Goal: Information Seeking & Learning: Learn about a topic

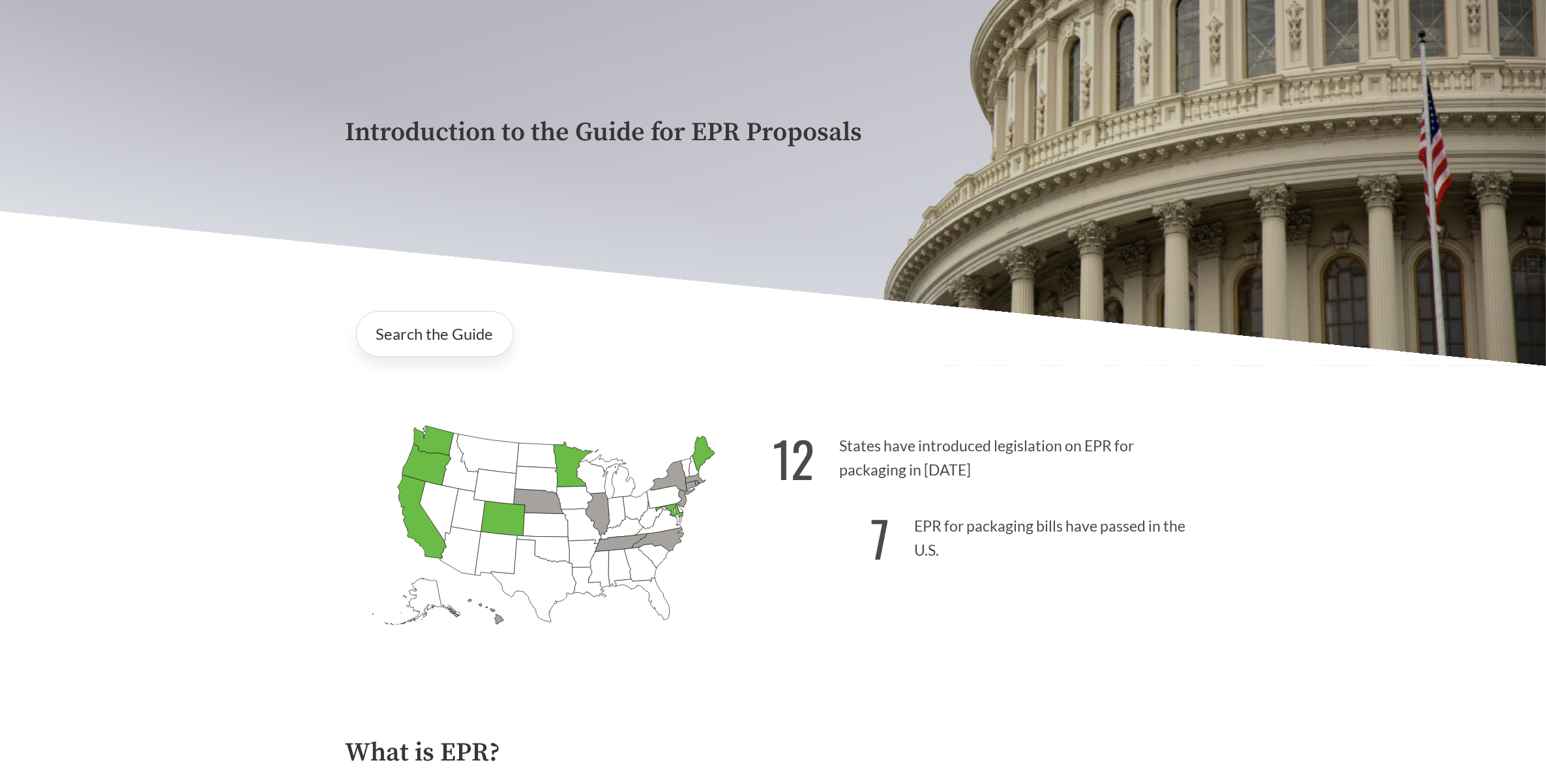
scroll to position [408, 0]
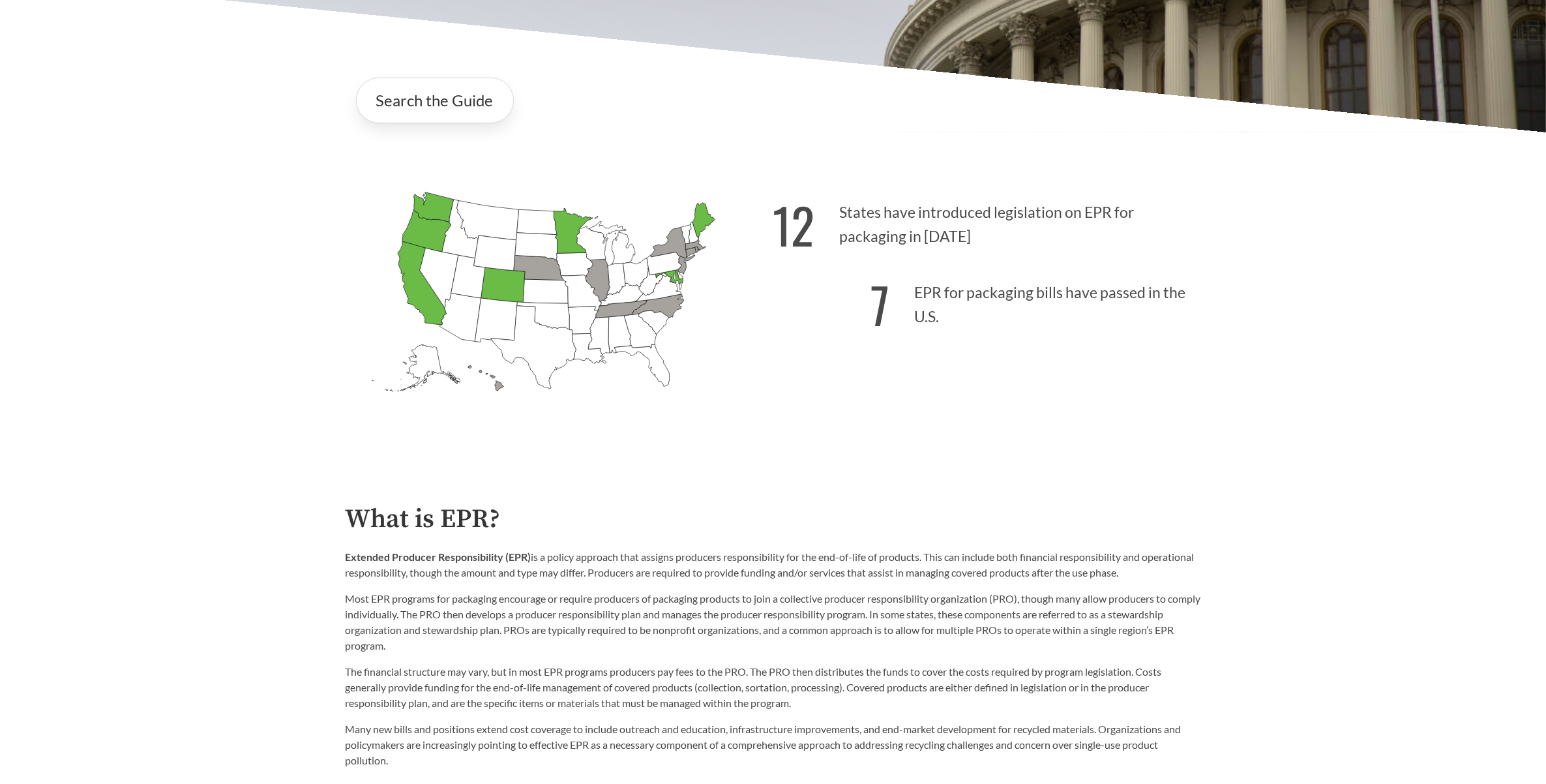
click at [849, 227] on p "12 States have introduced legislation on EPR for packaging in [DATE]" at bounding box center [987, 220] width 427 height 80
click at [518, 300] on icon "[US_STATE] Passed: 1" at bounding box center [503, 284] width 44 height 35
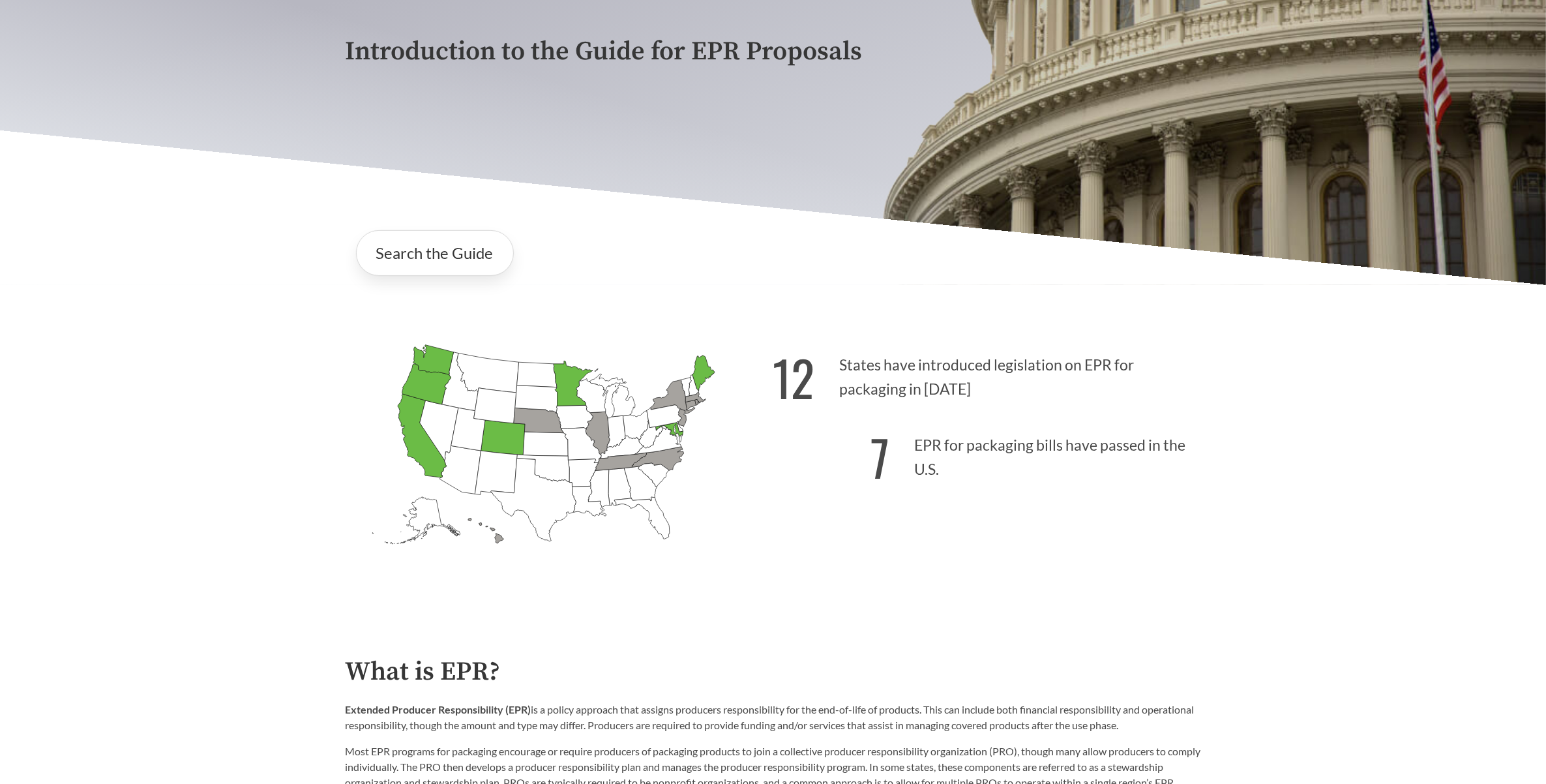
scroll to position [8, 0]
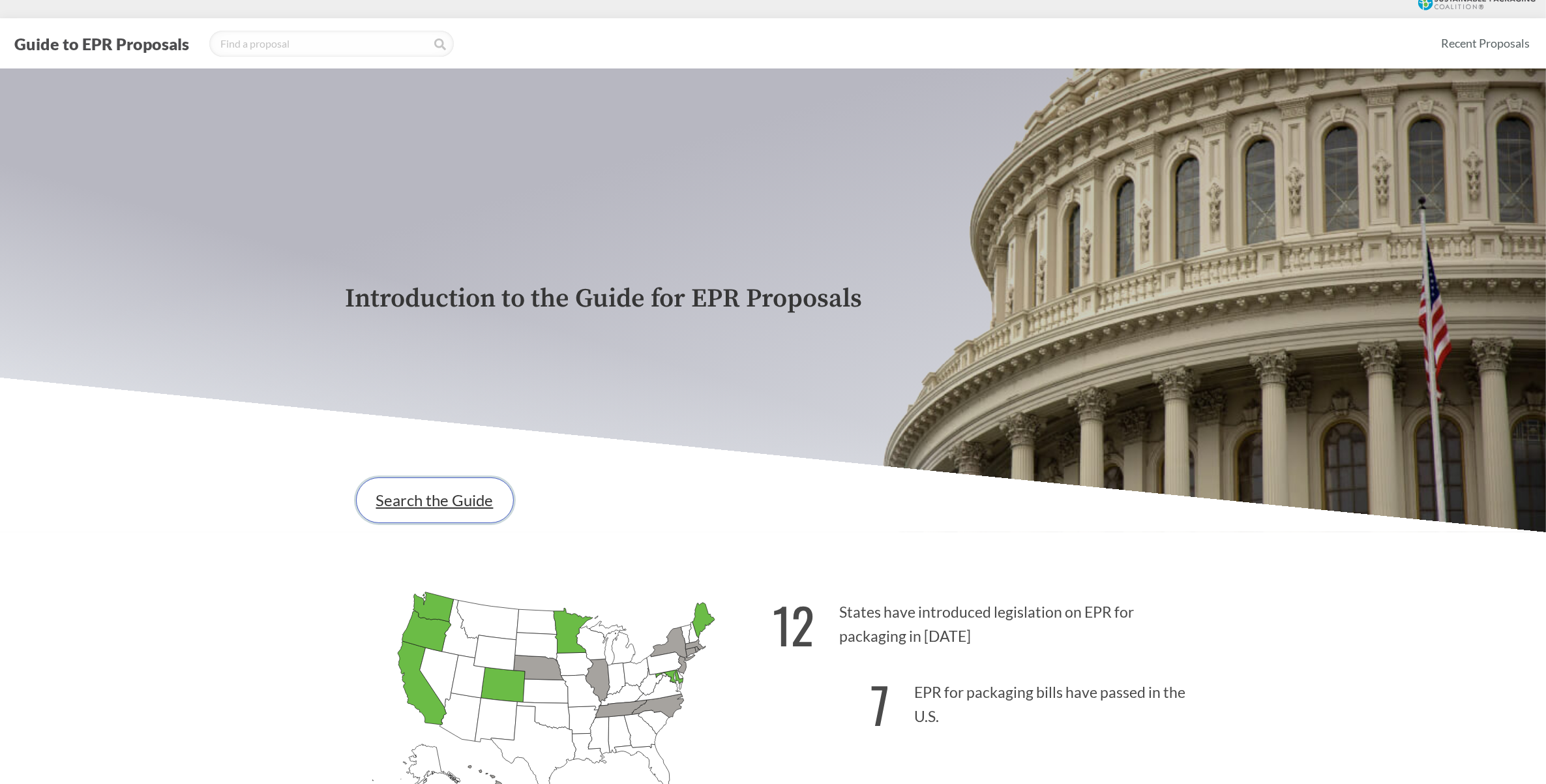
click at [436, 506] on link "Search the Guide" at bounding box center [434, 501] width 157 height 46
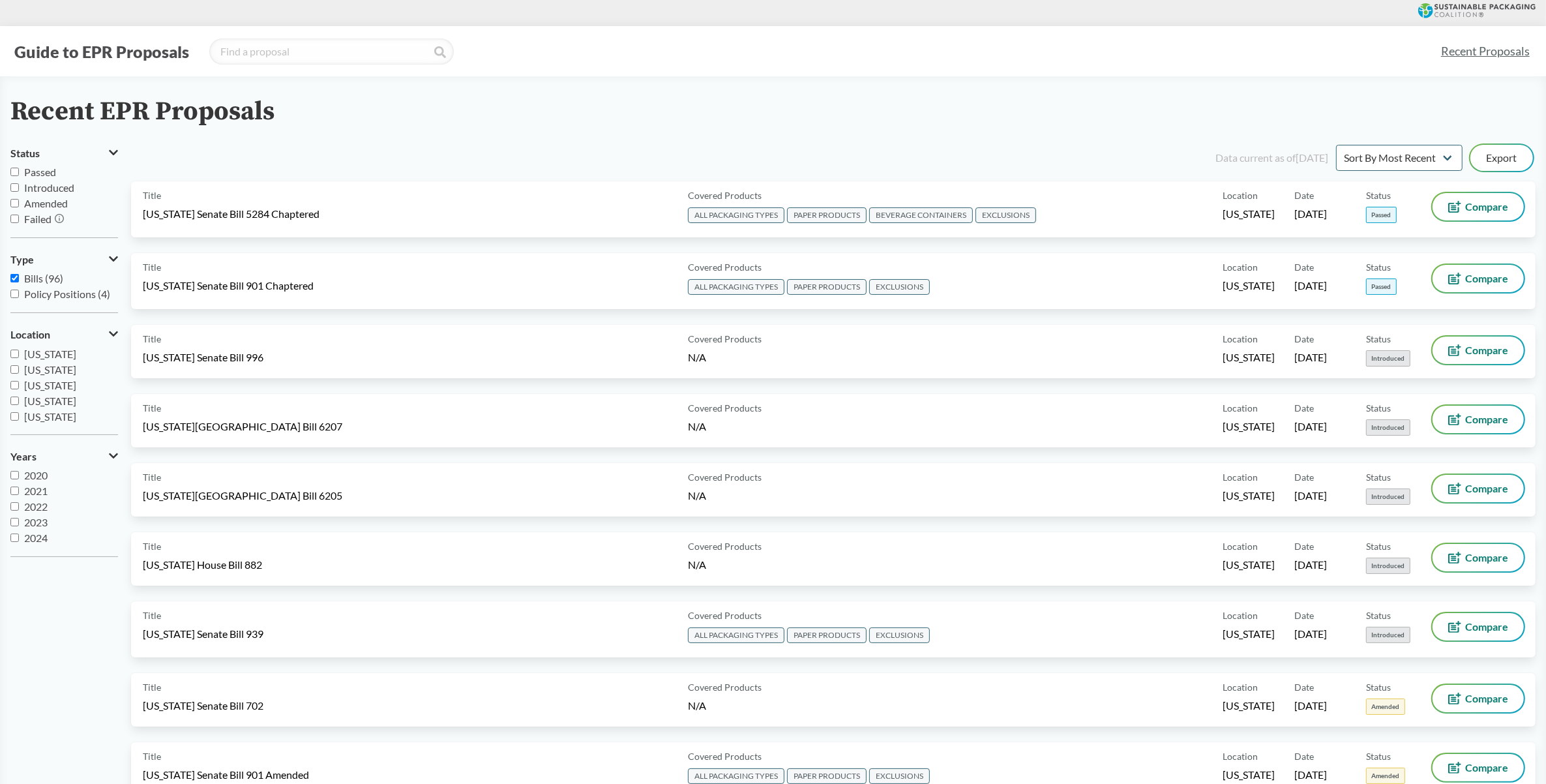
scroll to position [200, 0]
click at [16, 400] on input "[US_STATE]" at bounding box center [14, 403] width 9 height 9
checkbox input "true"
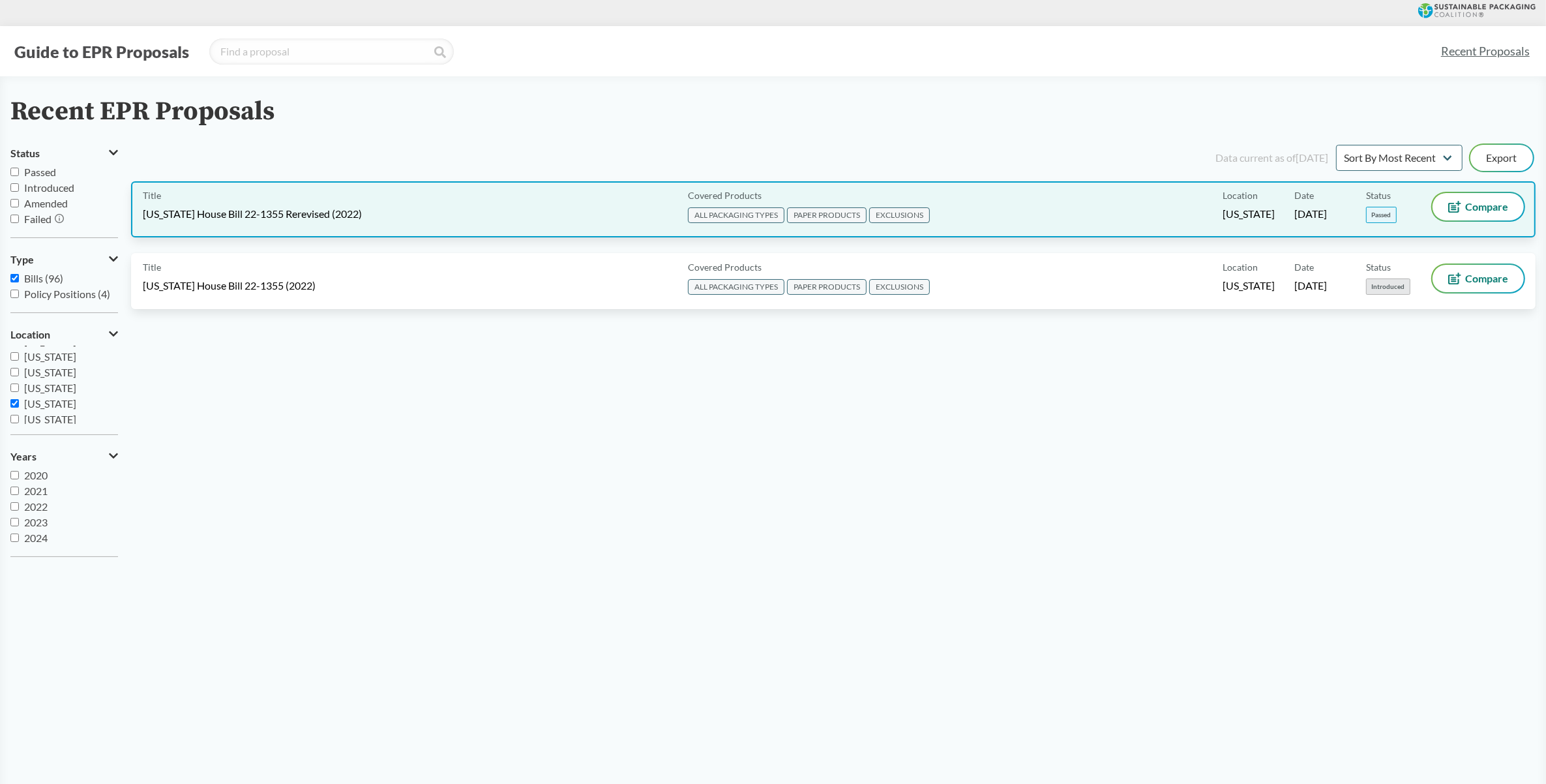
click at [1079, 207] on div "Covered Products ALL PACKAGING TYPES PAPER PRODUCTS EXCLUSIONS" at bounding box center [953, 209] width 540 height 32
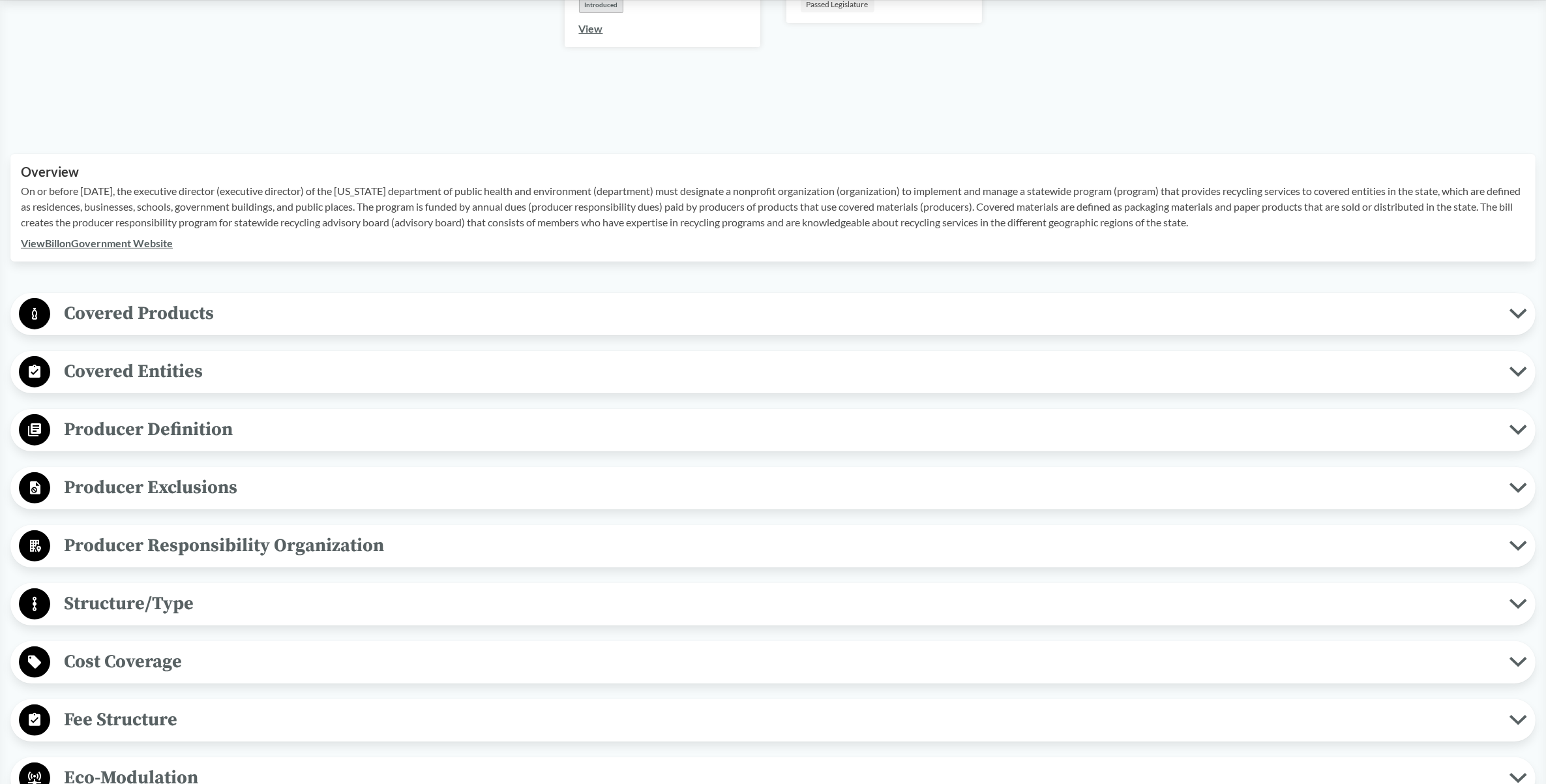
scroll to position [652, 0]
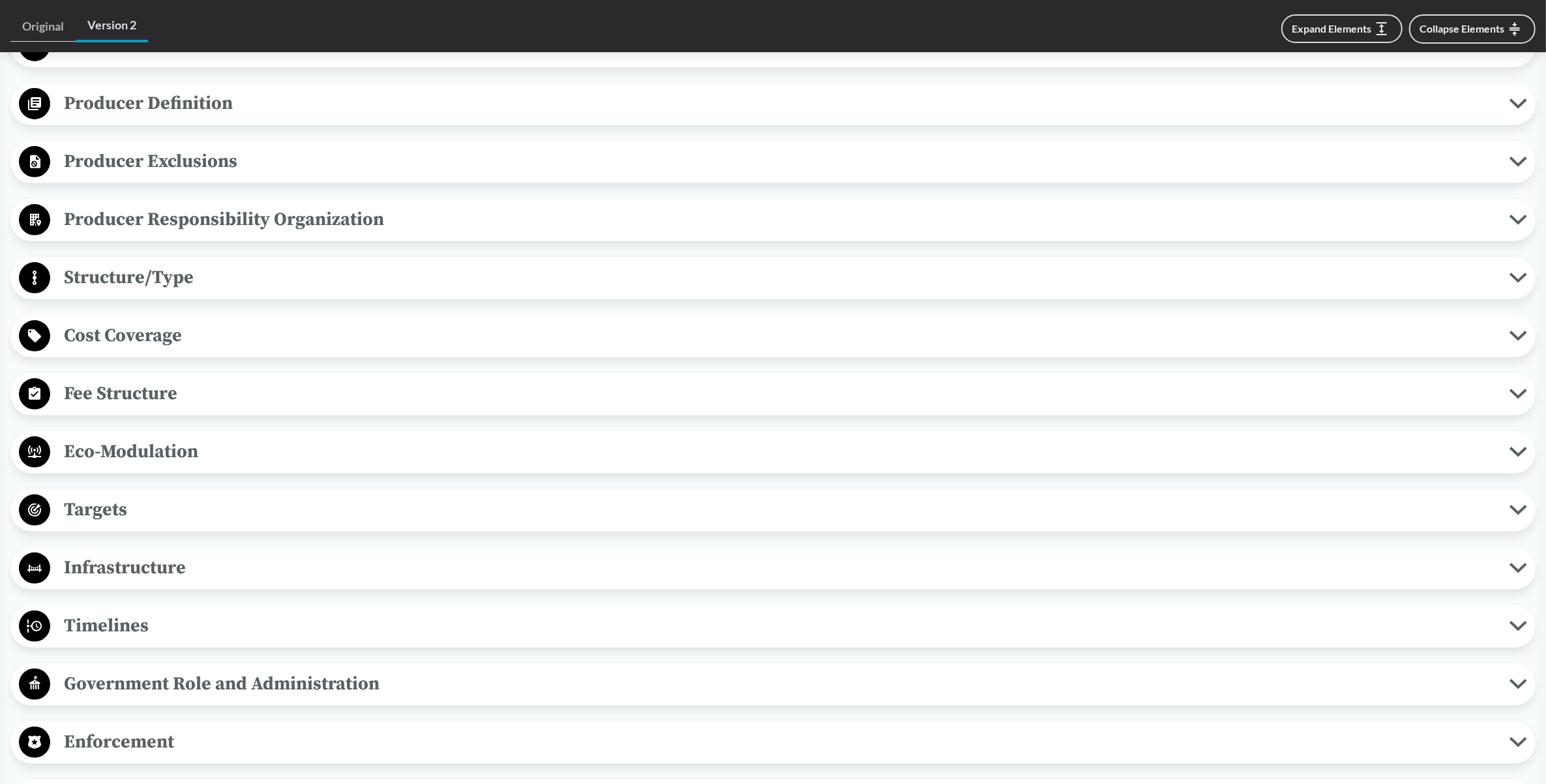
click at [109, 453] on span "Eco-Modulation" at bounding box center [780, 451] width 1459 height 29
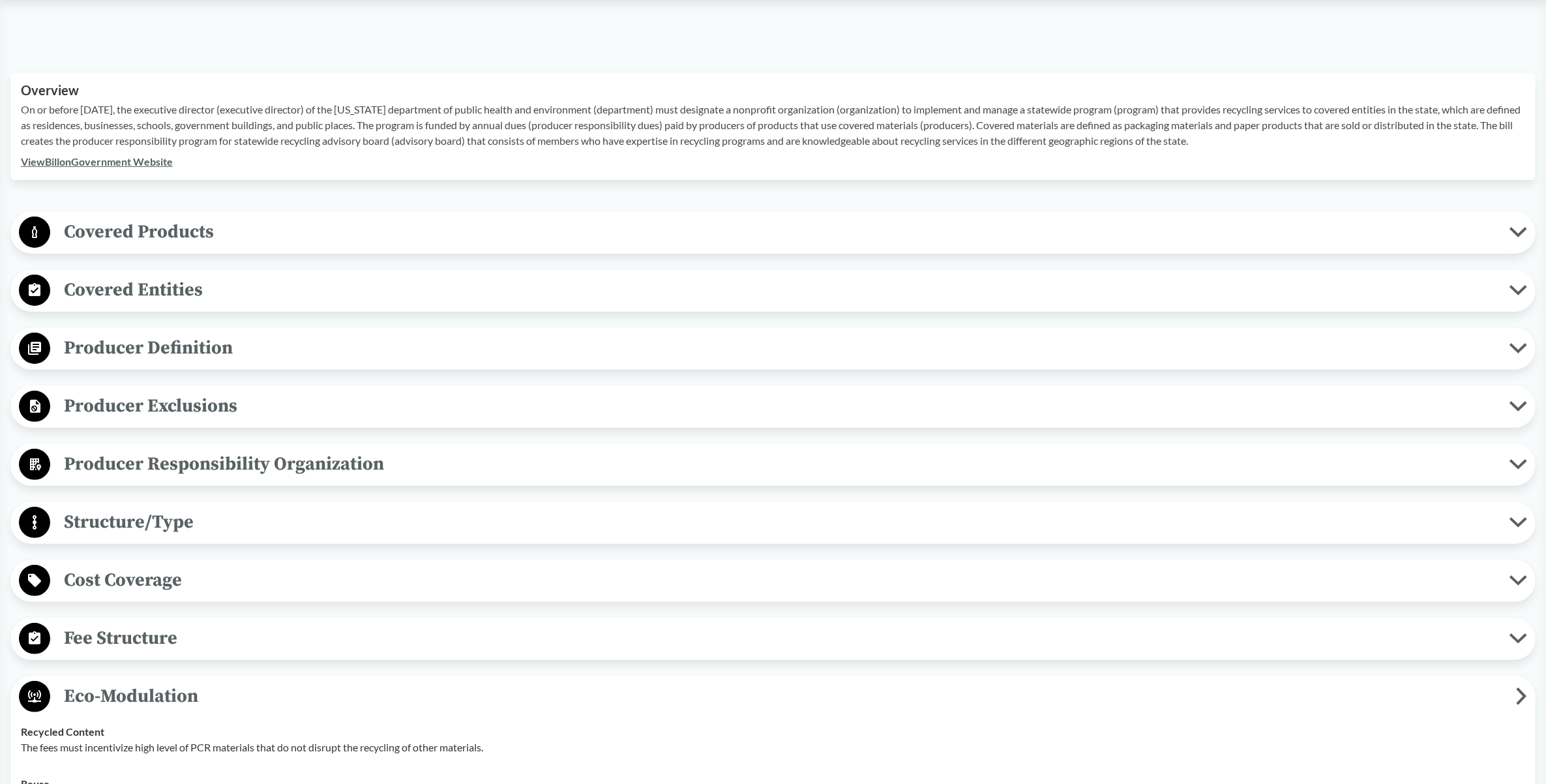
scroll to position [326, 0]
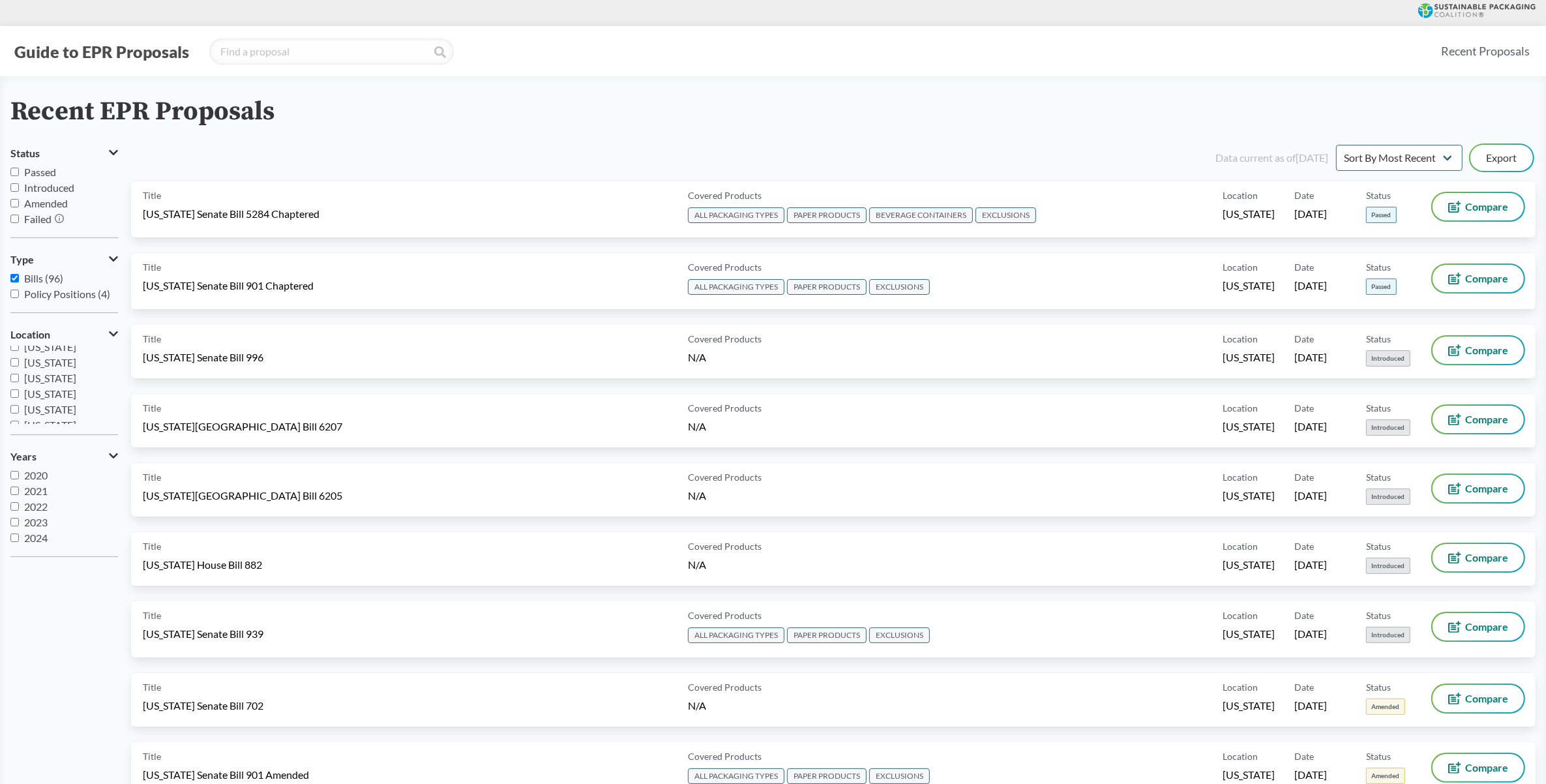
scroll to position [244, 0]
click at [18, 361] on input "[US_STATE]" at bounding box center [14, 359] width 9 height 9
checkbox input "false"
click at [12, 375] on input "[US_STATE]" at bounding box center [14, 376] width 9 height 9
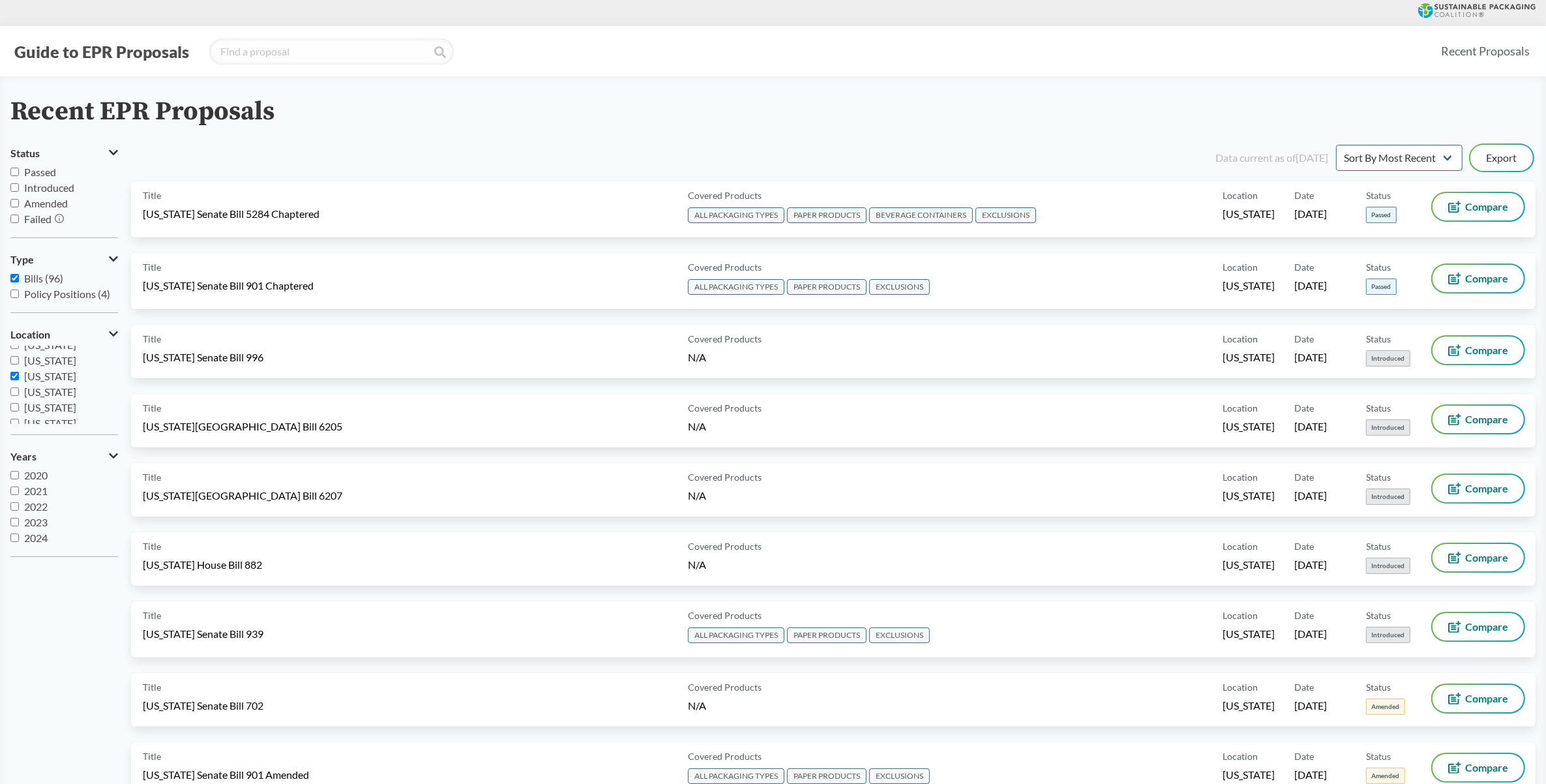
checkbox input "true"
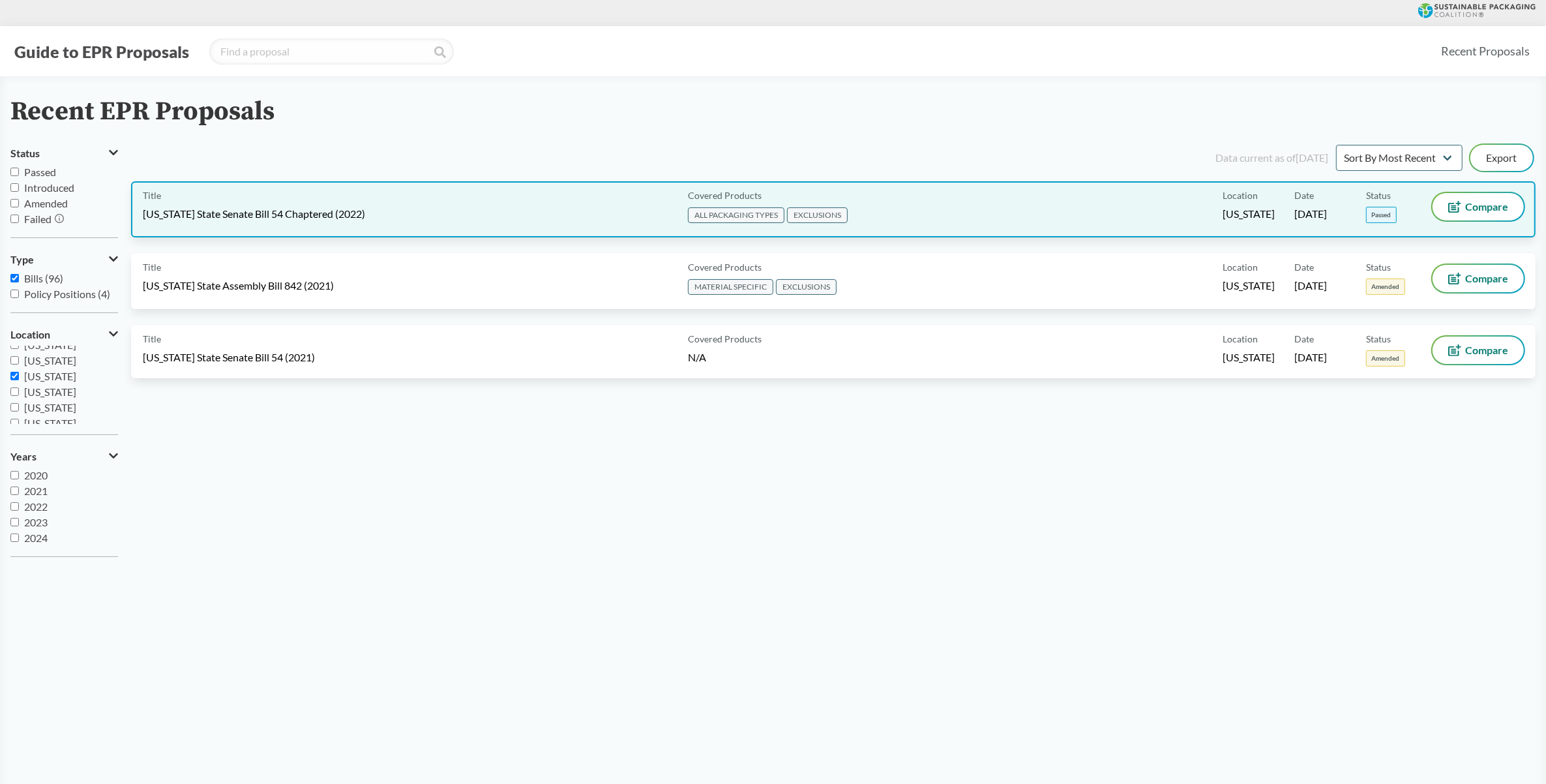
click at [901, 219] on div "Covered Products ALL PACKAGING TYPES EXCLUSIONS" at bounding box center [953, 209] width 540 height 32
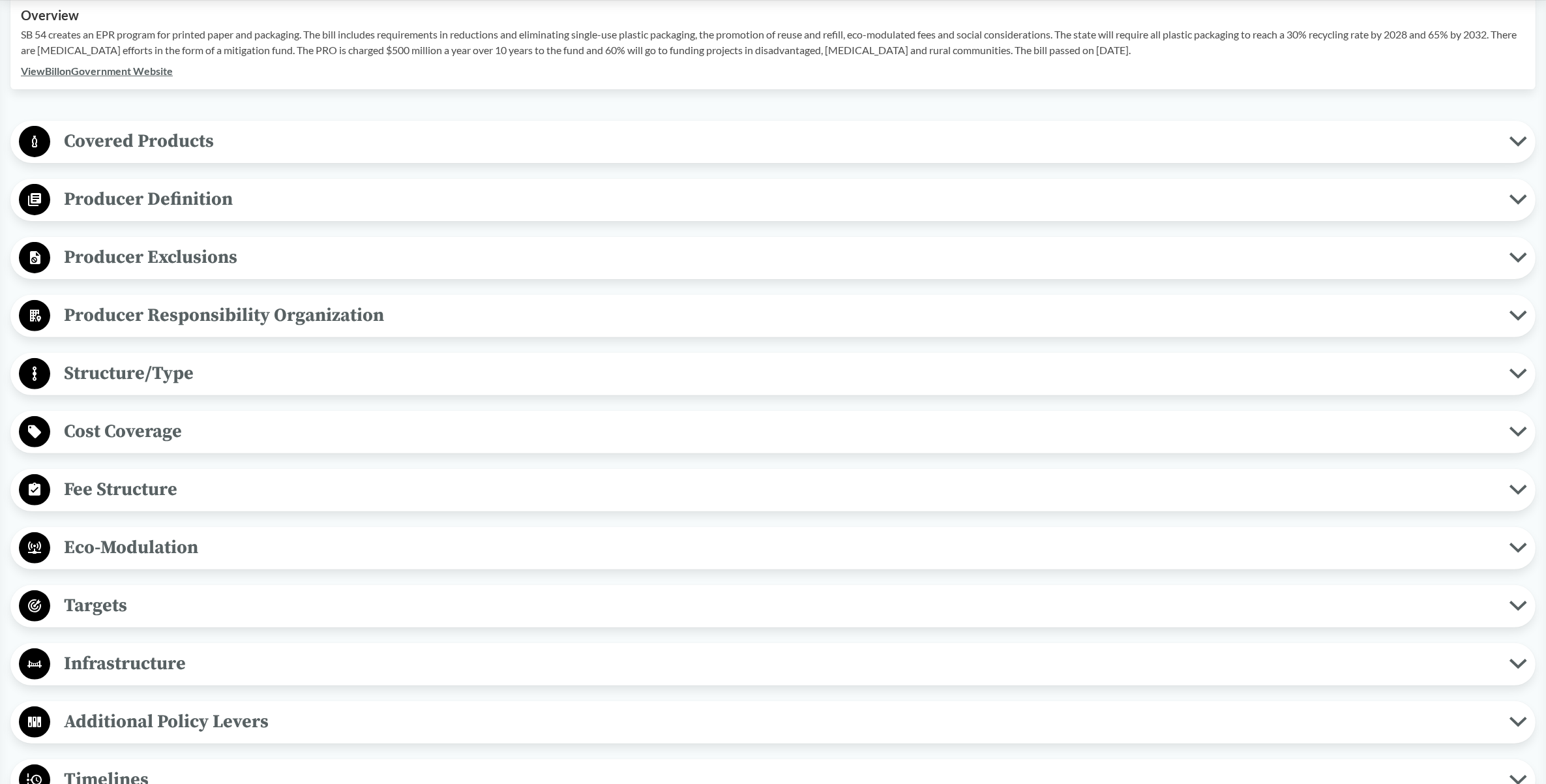
scroll to position [489, 0]
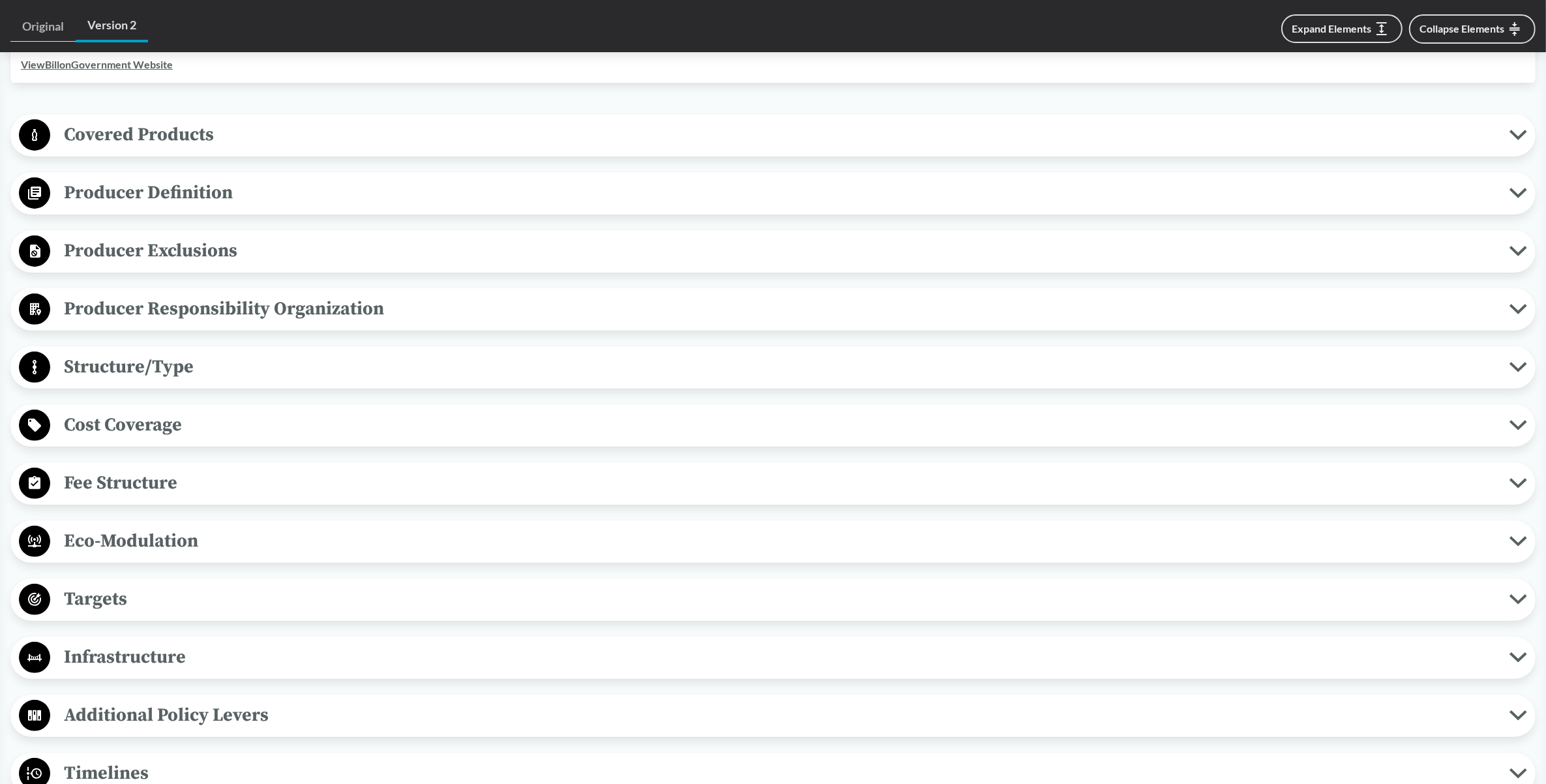
click at [141, 543] on span "Eco-Modulation" at bounding box center [780, 541] width 1459 height 29
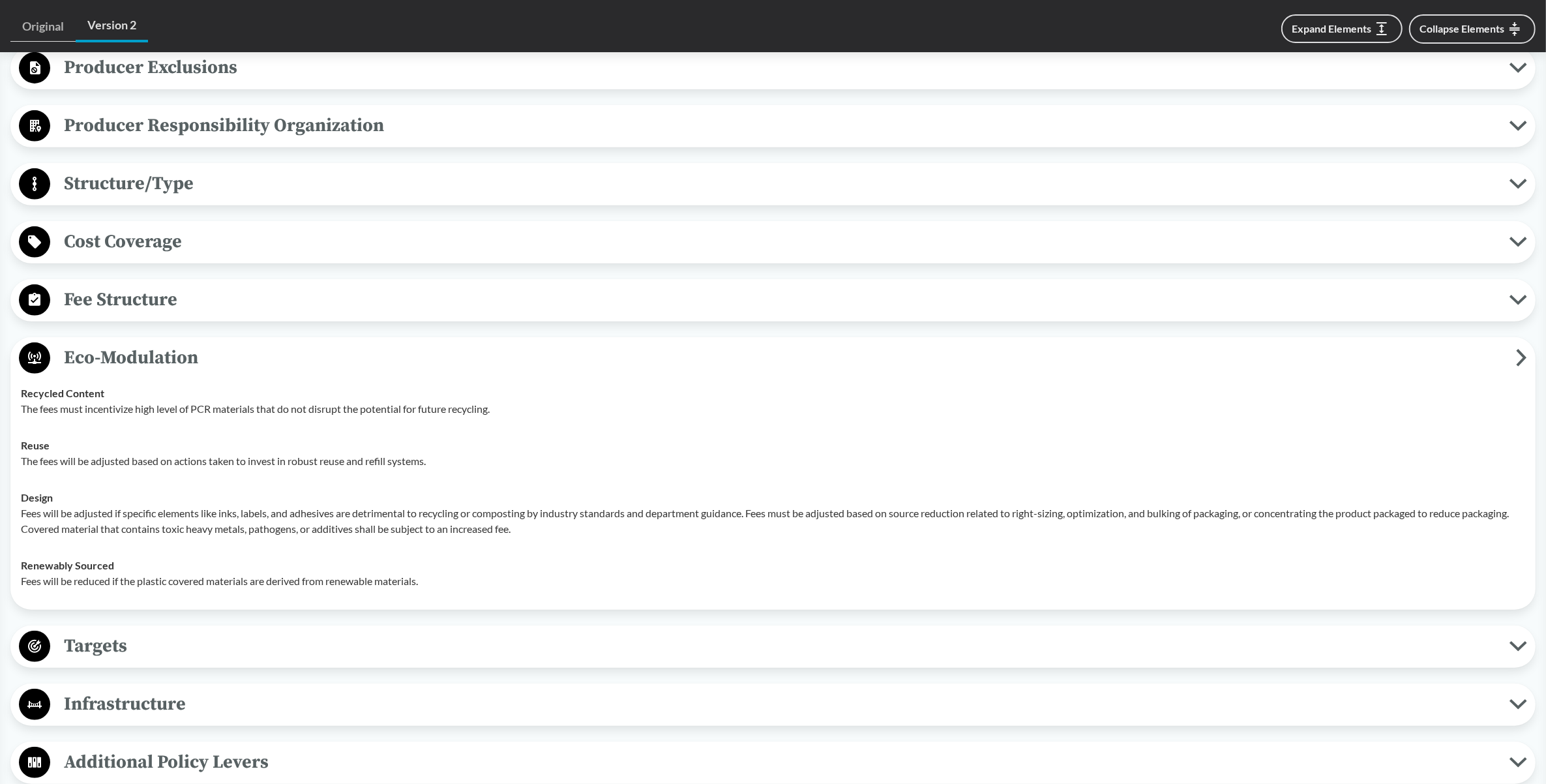
scroll to position [734, 0]
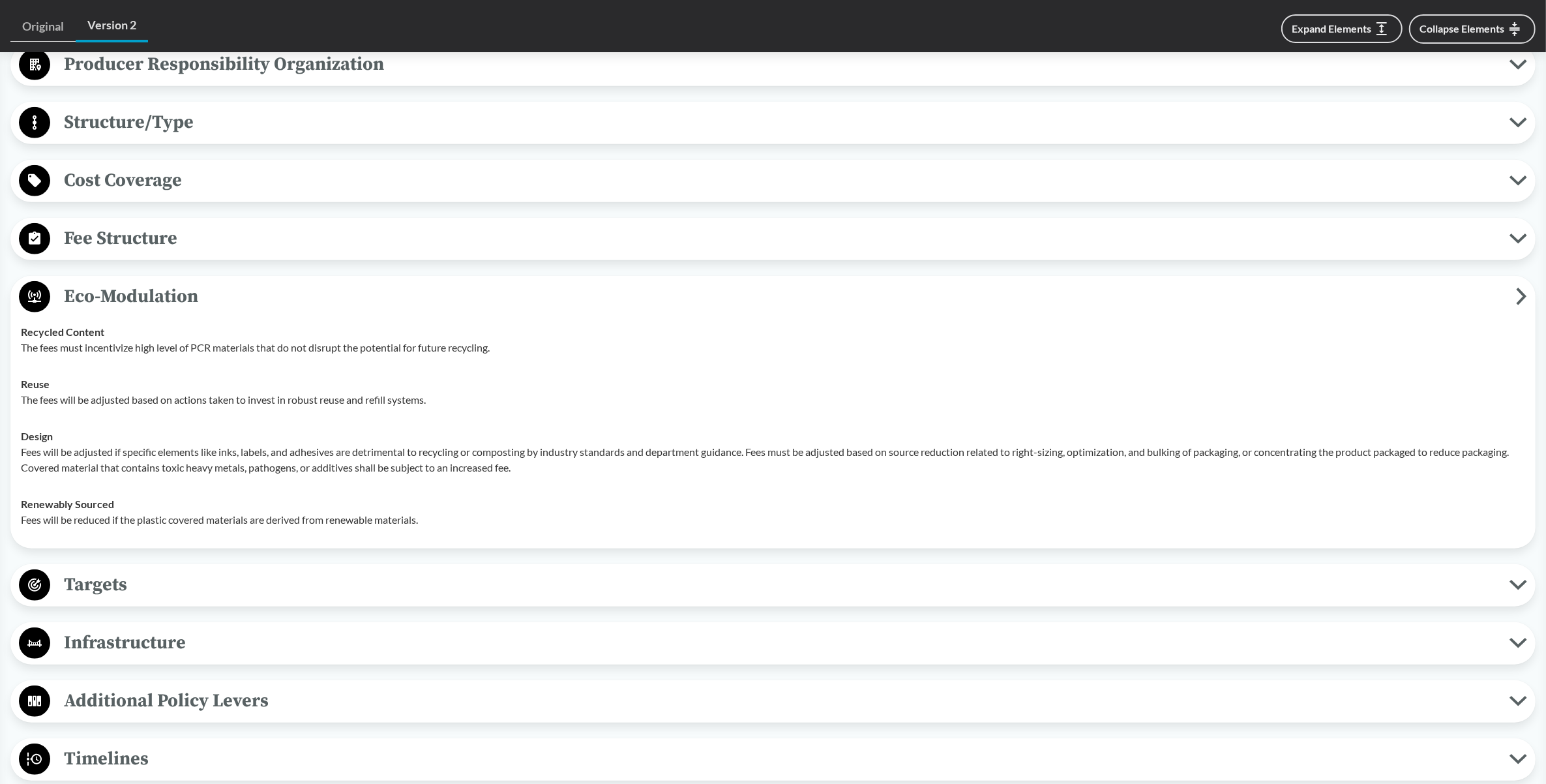
click at [165, 643] on span "Infrastructure" at bounding box center [780, 643] width 1459 height 29
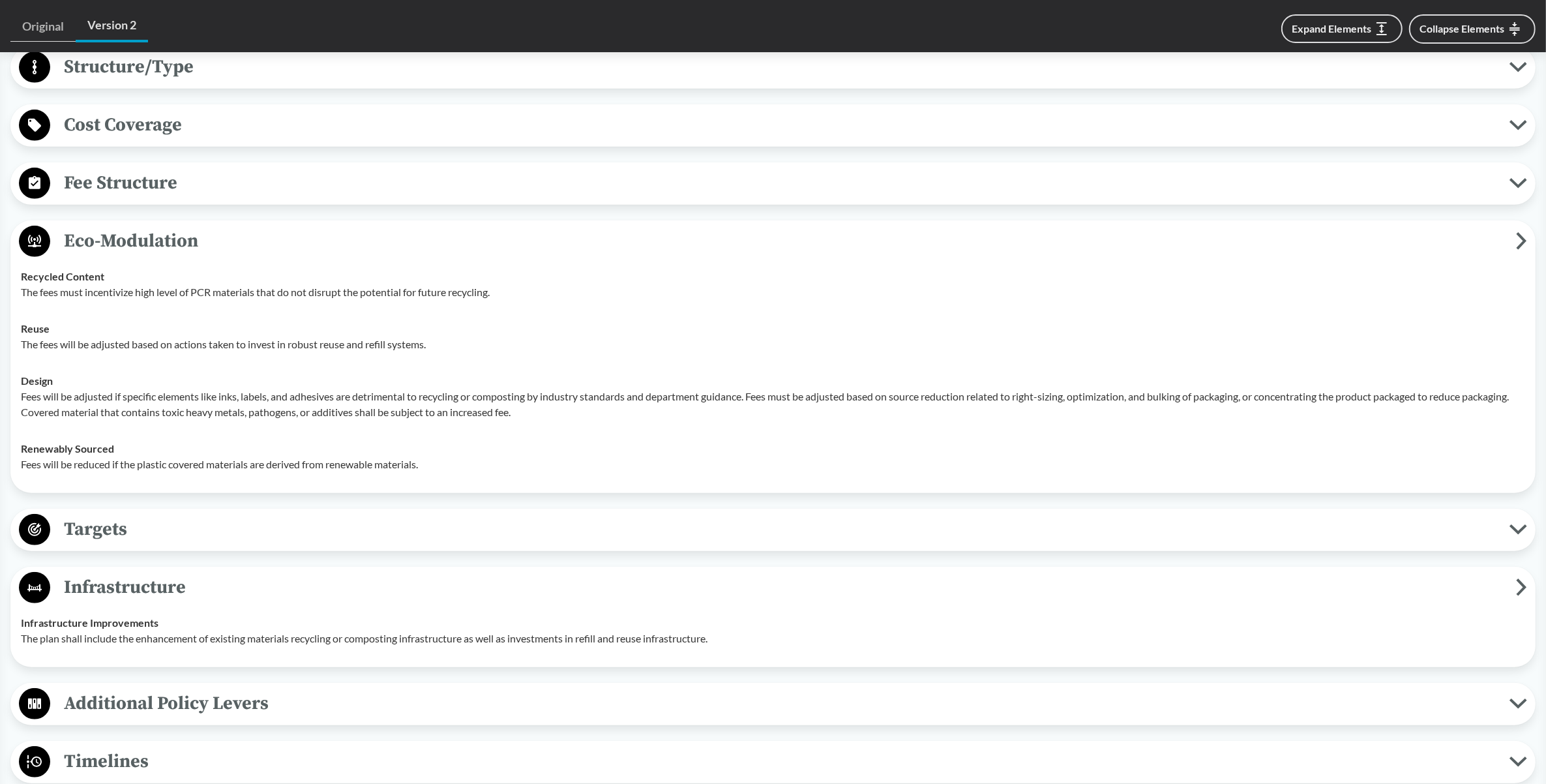
scroll to position [896, 0]
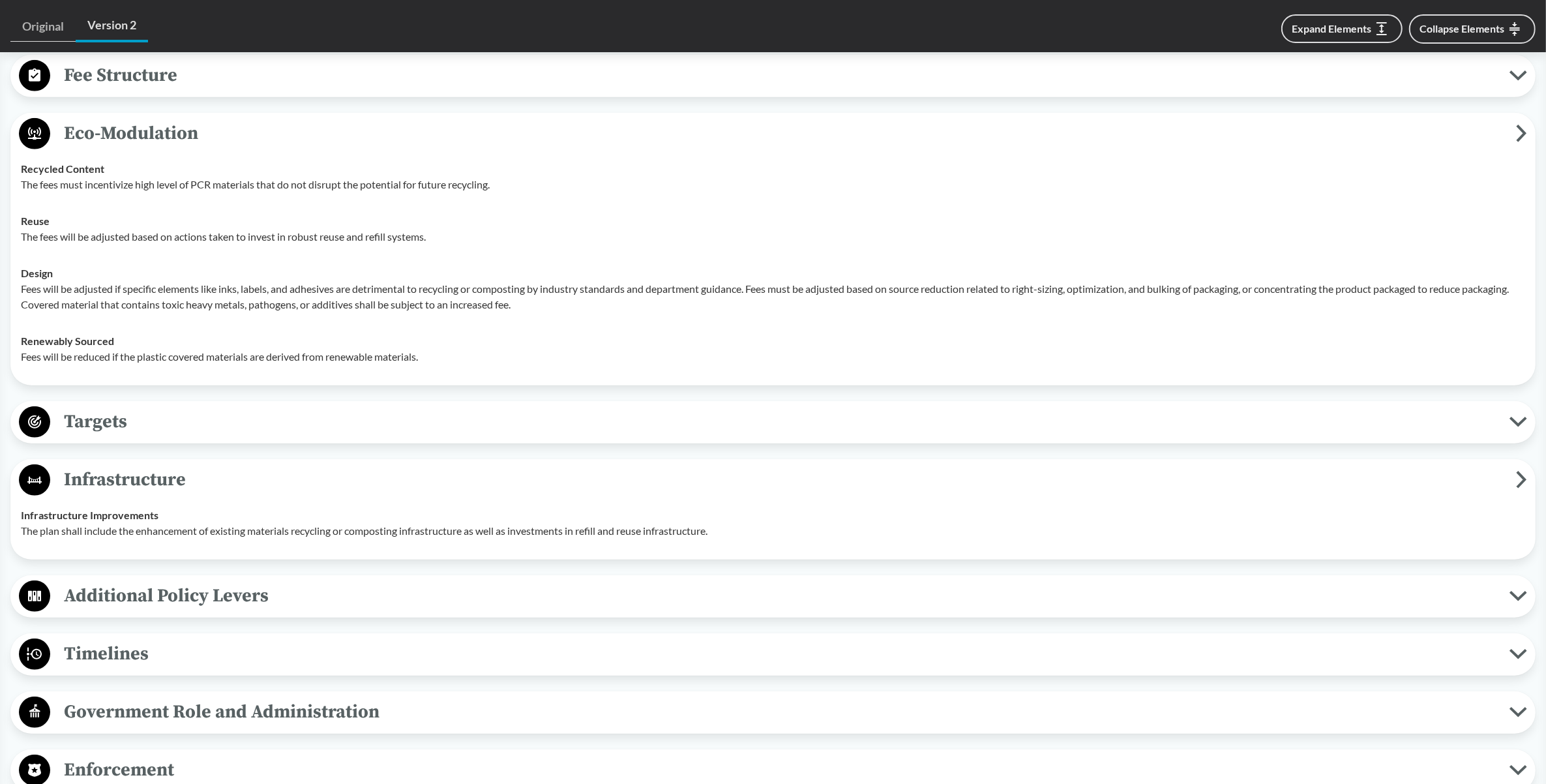
click at [140, 478] on span "Infrastructure" at bounding box center [783, 479] width 1466 height 29
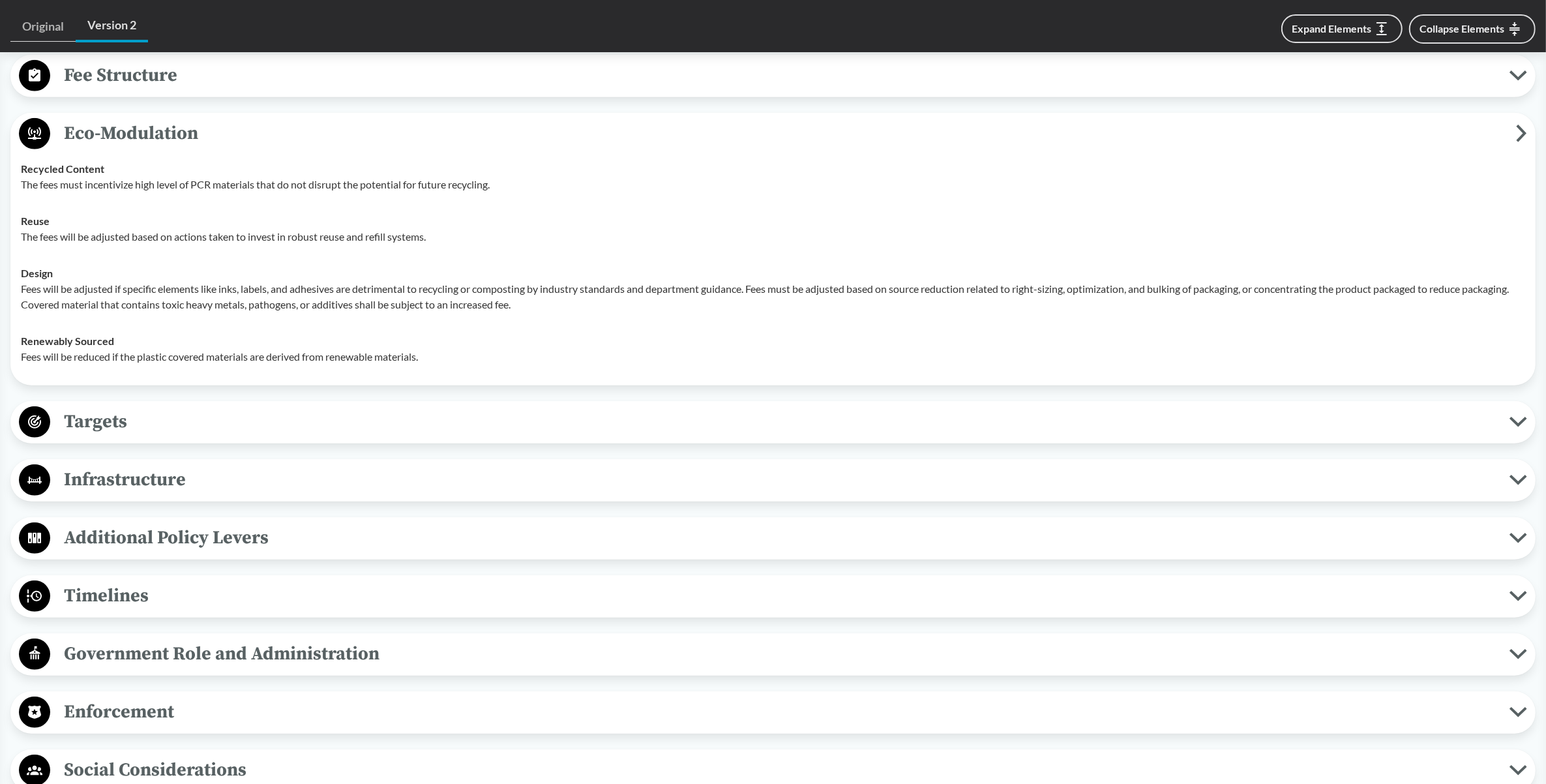
click at [192, 595] on span "Timelines" at bounding box center [780, 595] width 1459 height 29
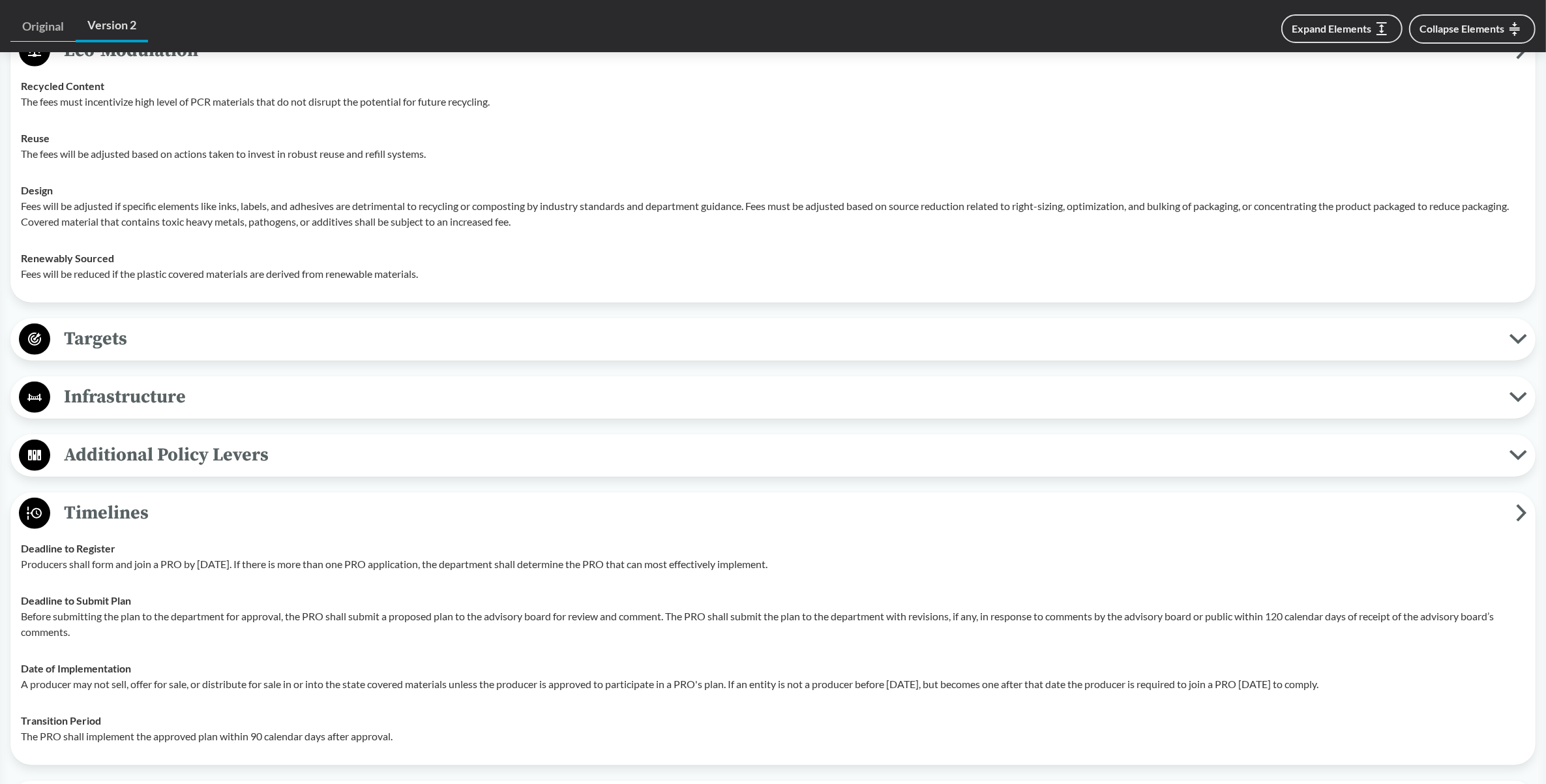
scroll to position [978, 0]
click at [112, 506] on span "Timelines" at bounding box center [783, 514] width 1466 height 29
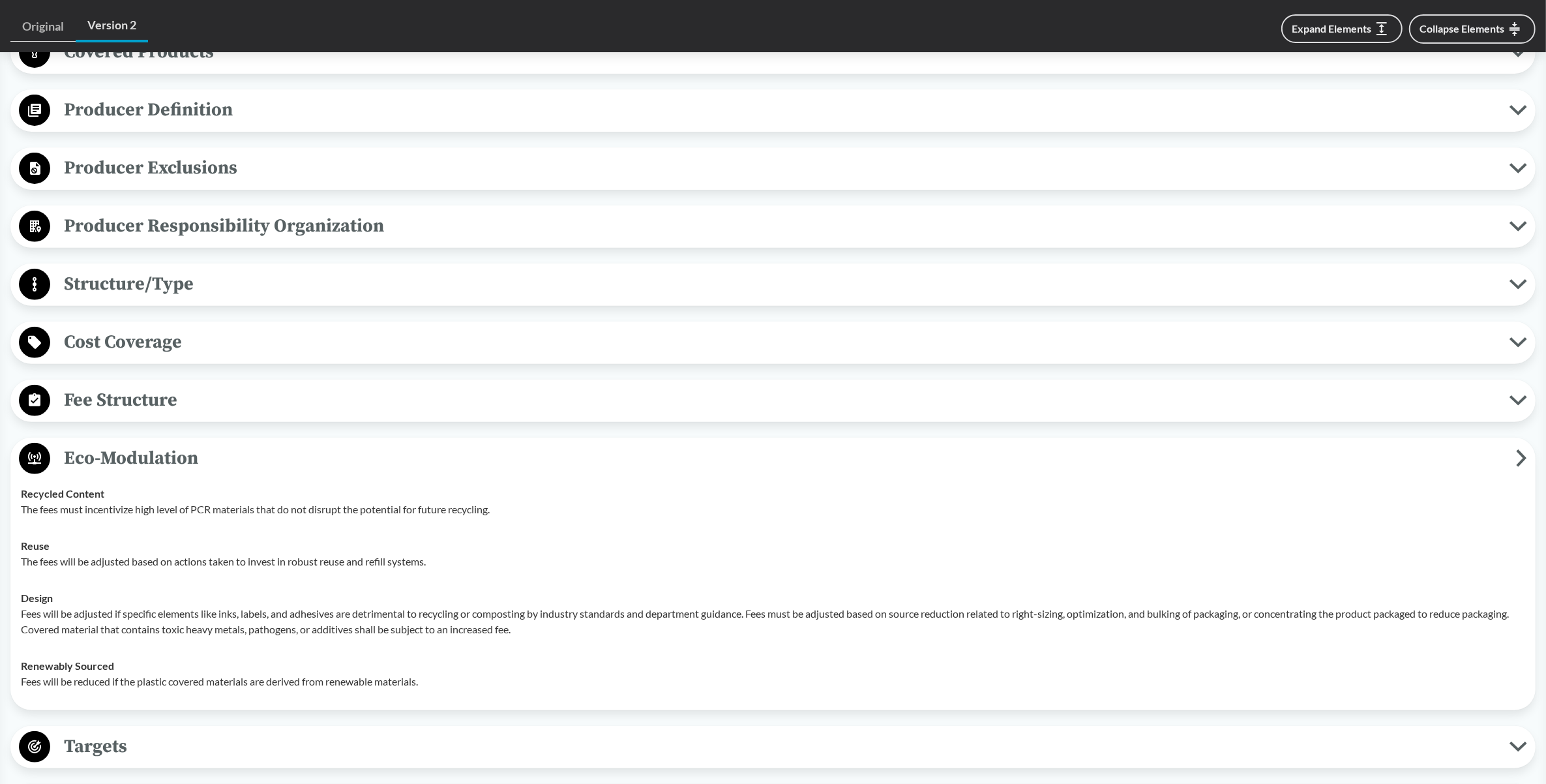
scroll to position [570, 0]
click at [140, 455] on span "Eco-Modulation" at bounding box center [783, 459] width 1466 height 29
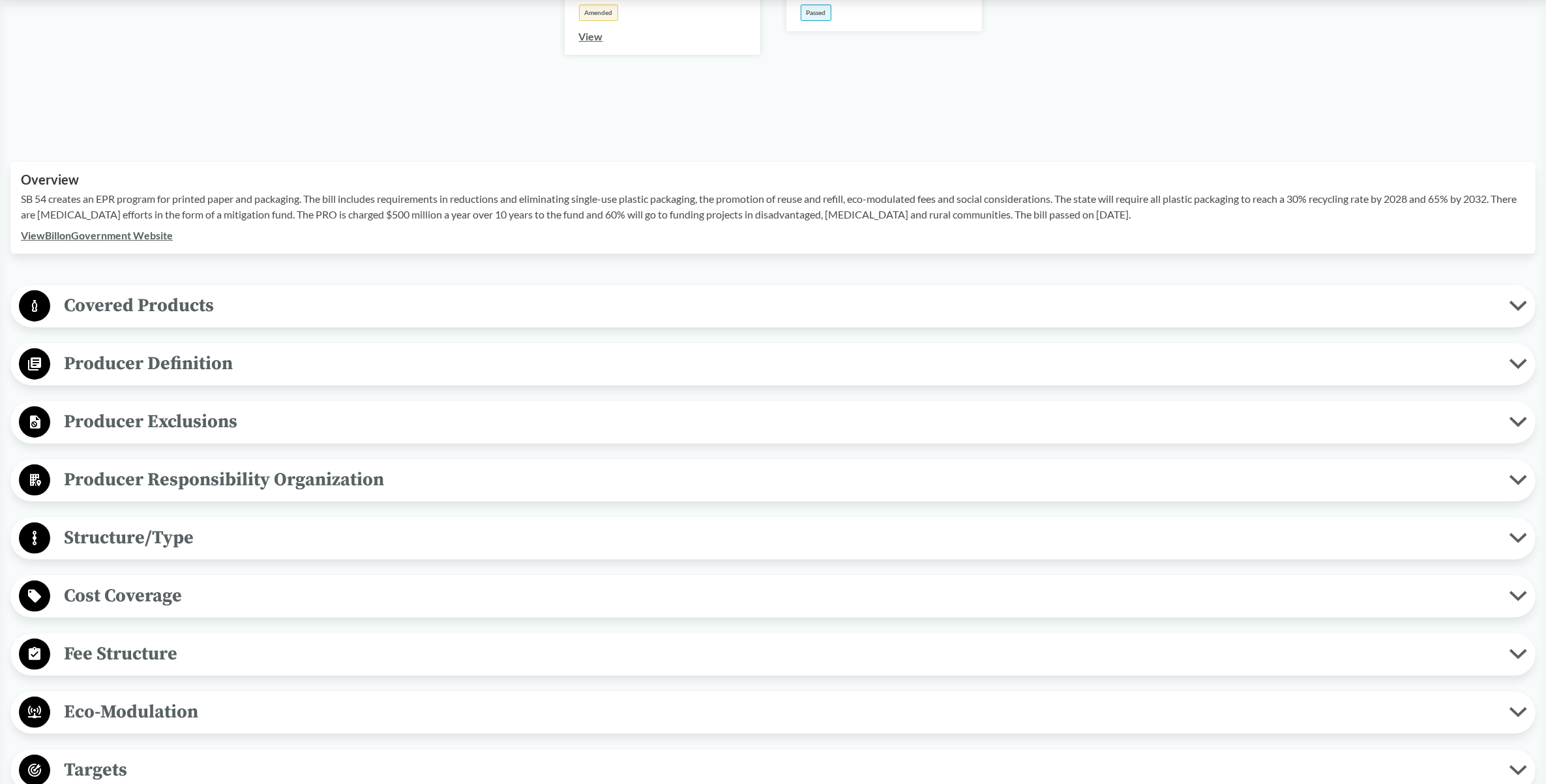
scroll to position [408, 0]
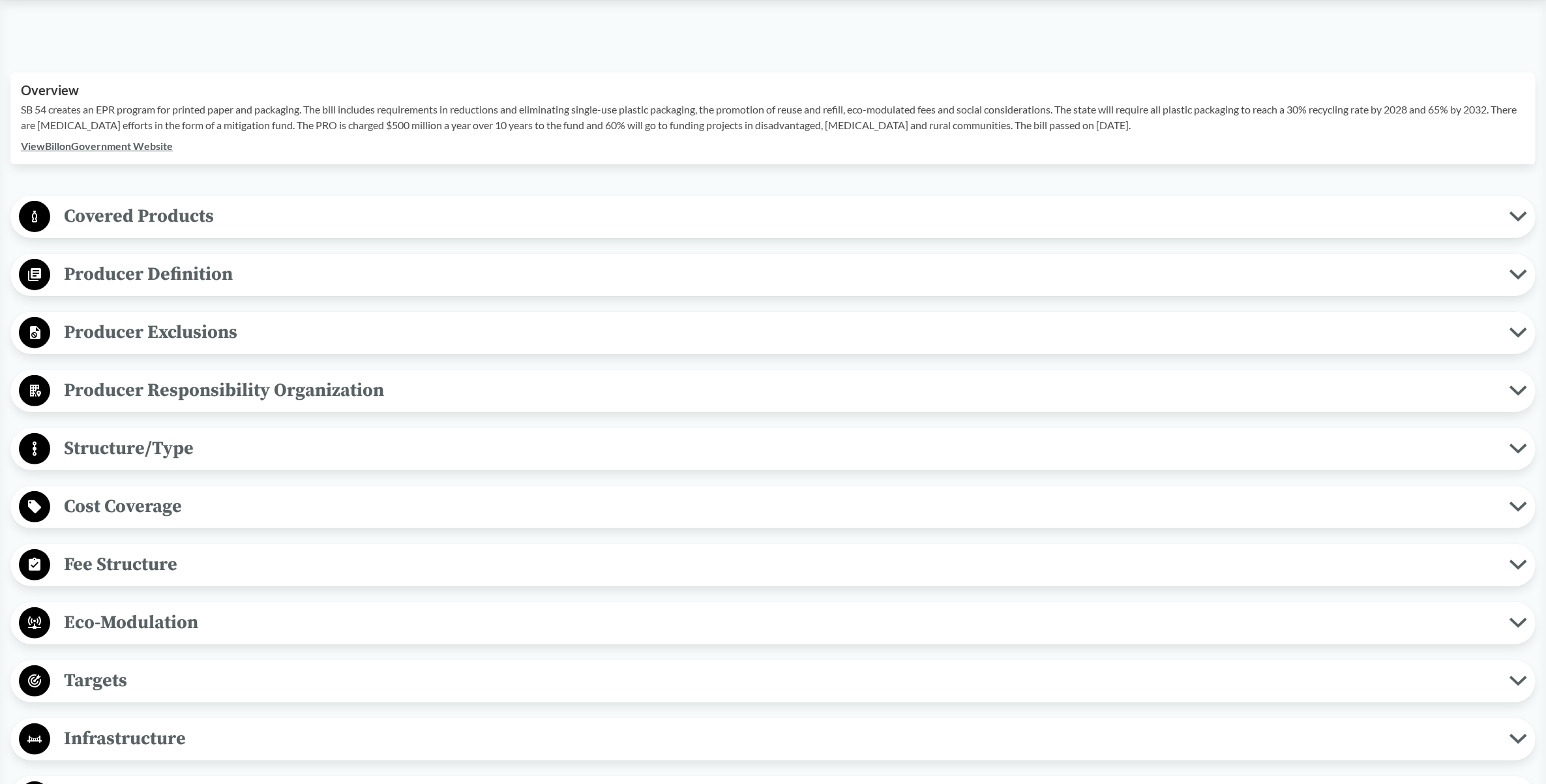
click at [145, 449] on span "Structure/Type" at bounding box center [780, 448] width 1459 height 29
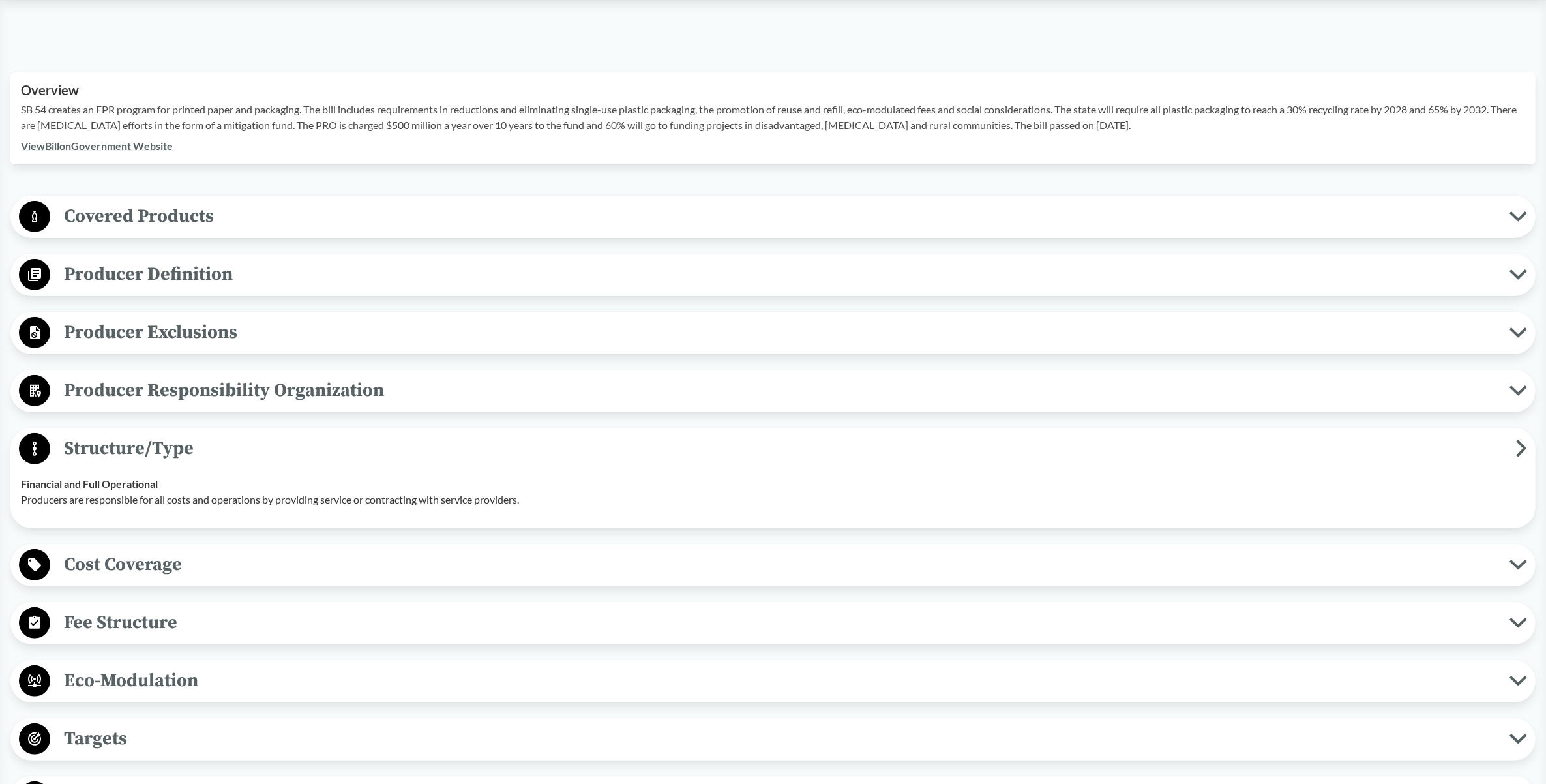
click at [145, 449] on span "Structure/Type" at bounding box center [783, 448] width 1466 height 29
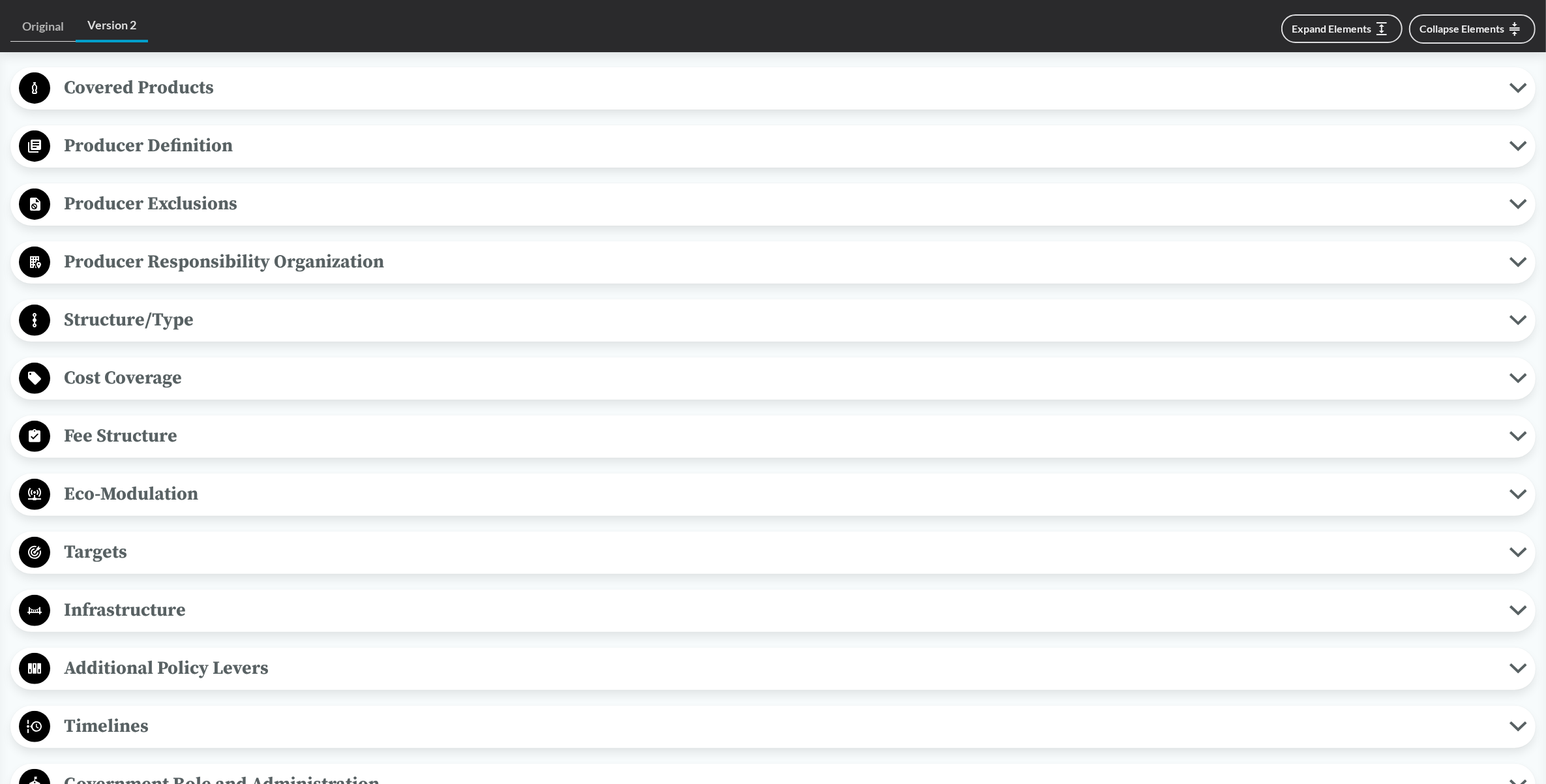
scroll to position [570, 0]
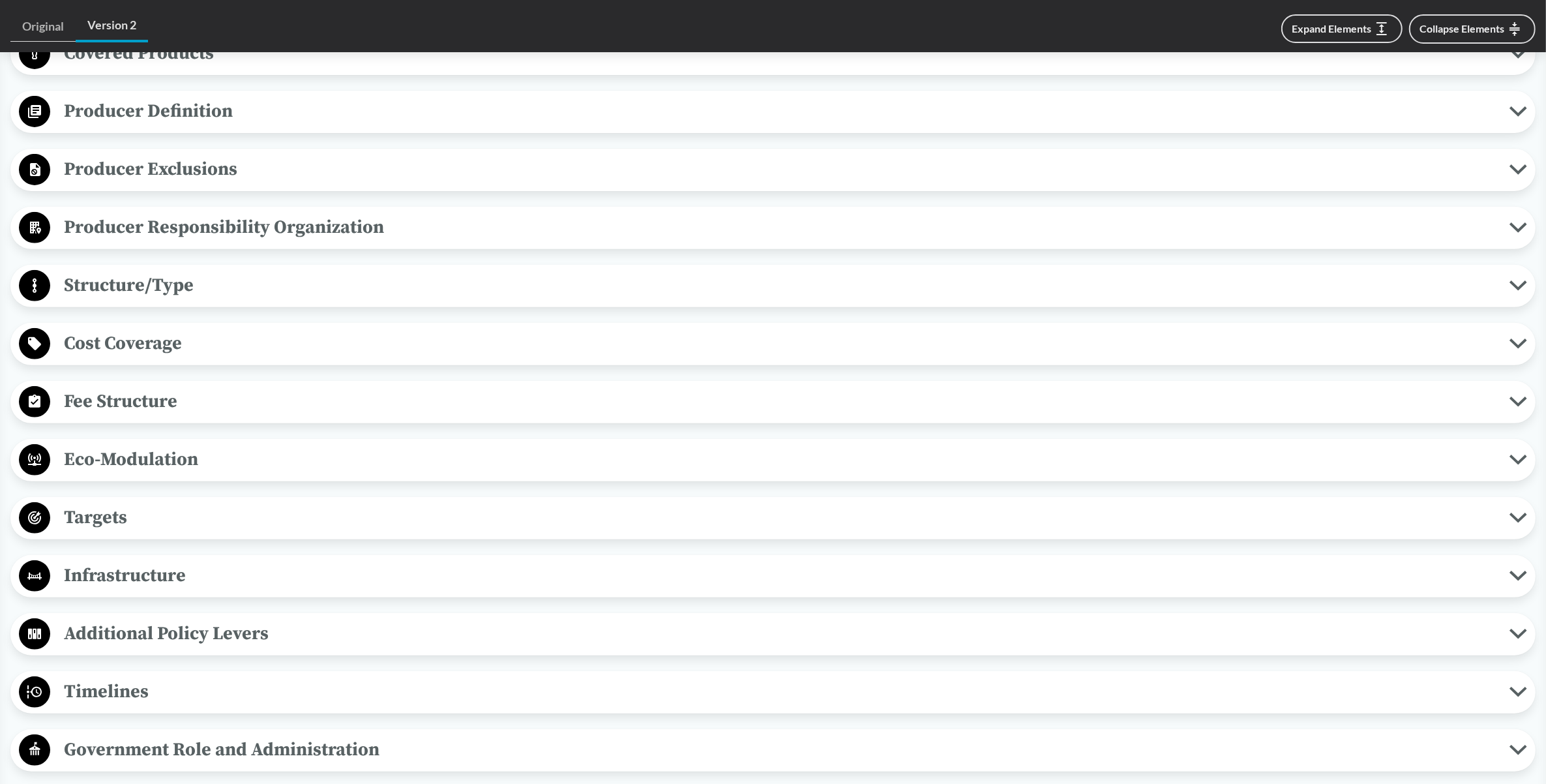
click at [131, 398] on span "Fee Structure" at bounding box center [780, 401] width 1459 height 29
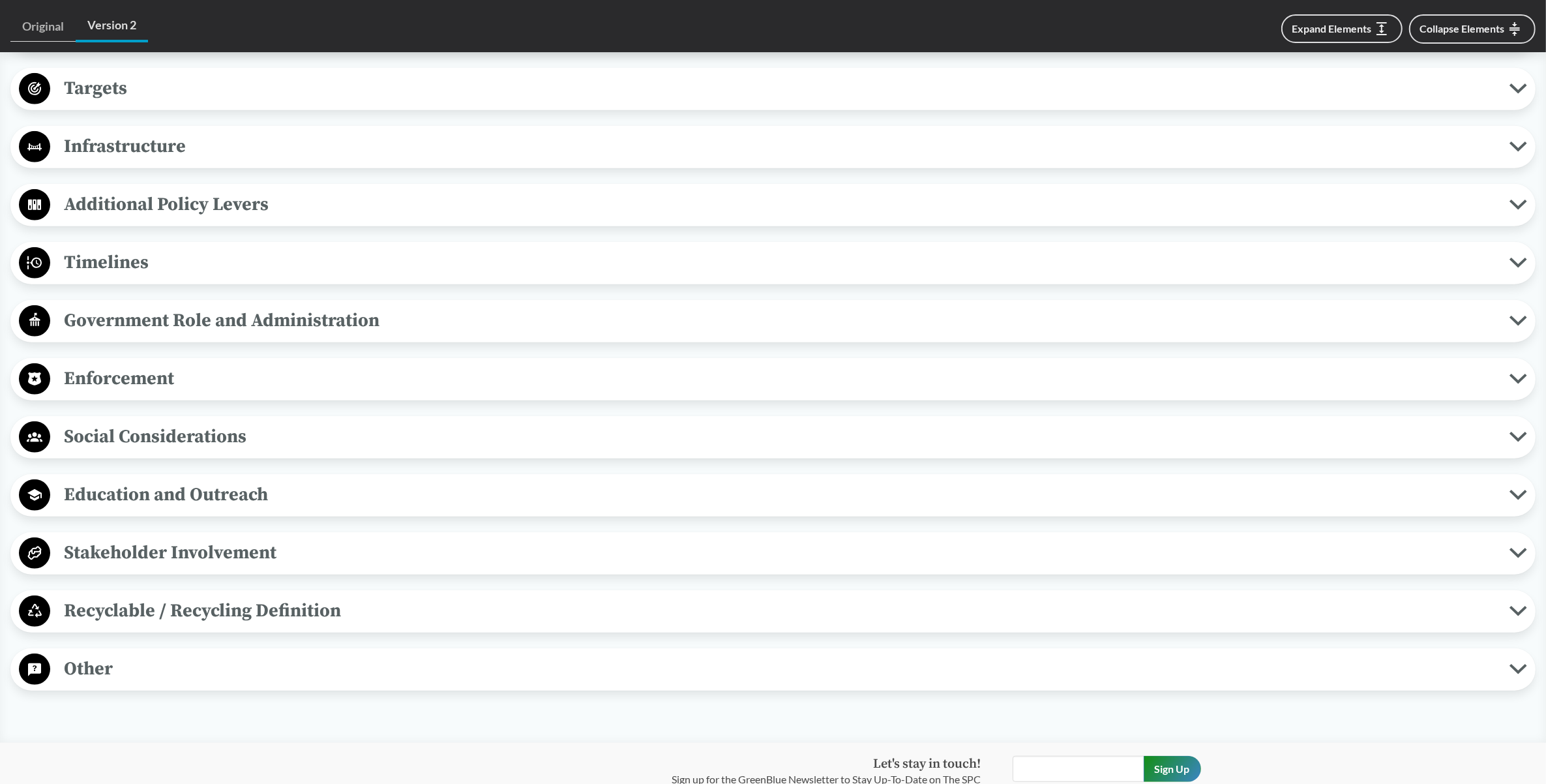
scroll to position [1060, 0]
click at [138, 432] on span "Social Considerations" at bounding box center [780, 434] width 1459 height 29
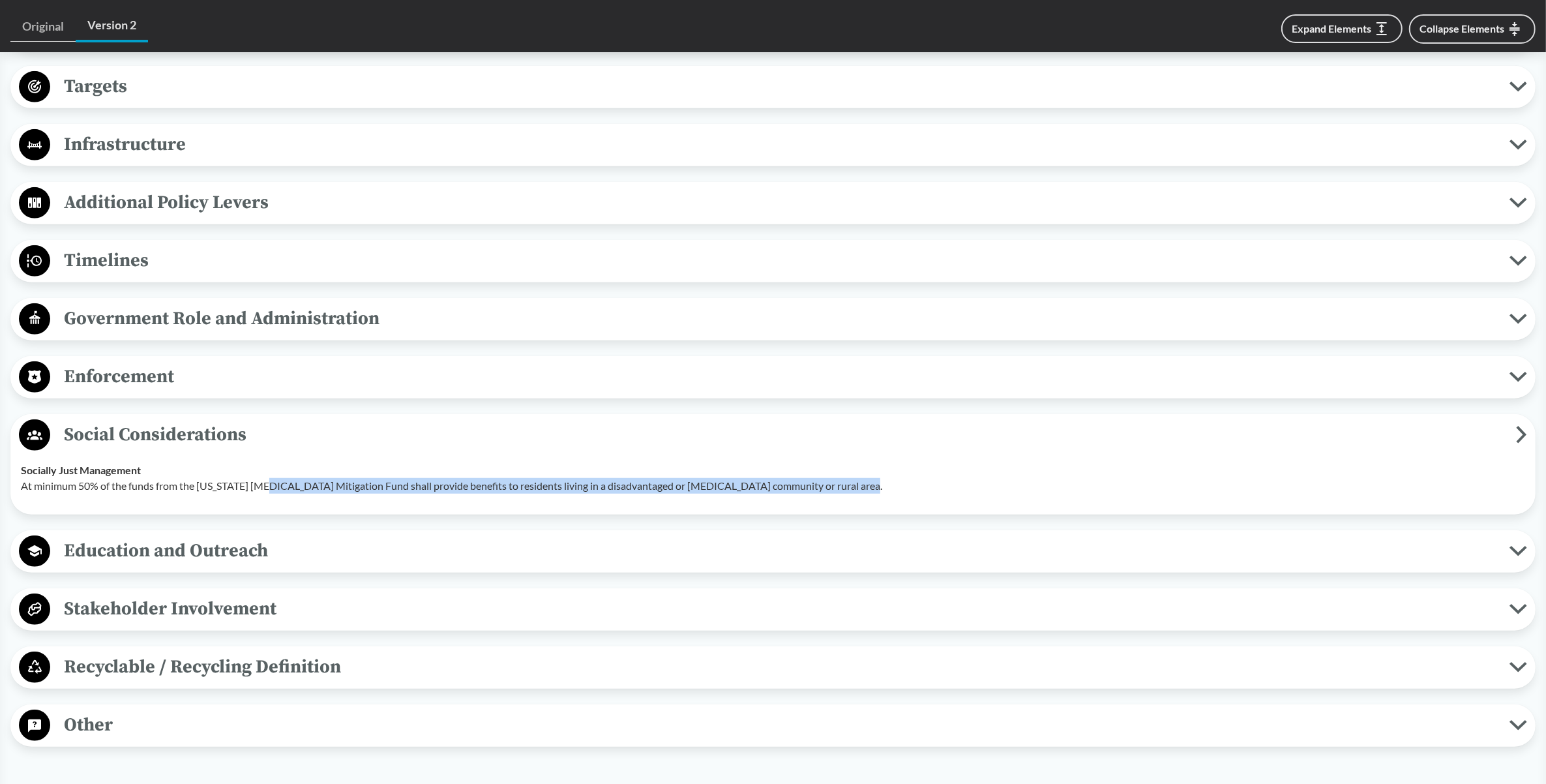
drag, startPoint x: 259, startPoint y: 484, endPoint x: 888, endPoint y: 503, distance: 629.3
click at [888, 503] on td "Socially Just Management At minimum 50% of the funds from the [US_STATE] [MEDIC…" at bounding box center [773, 478] width 1516 height 52
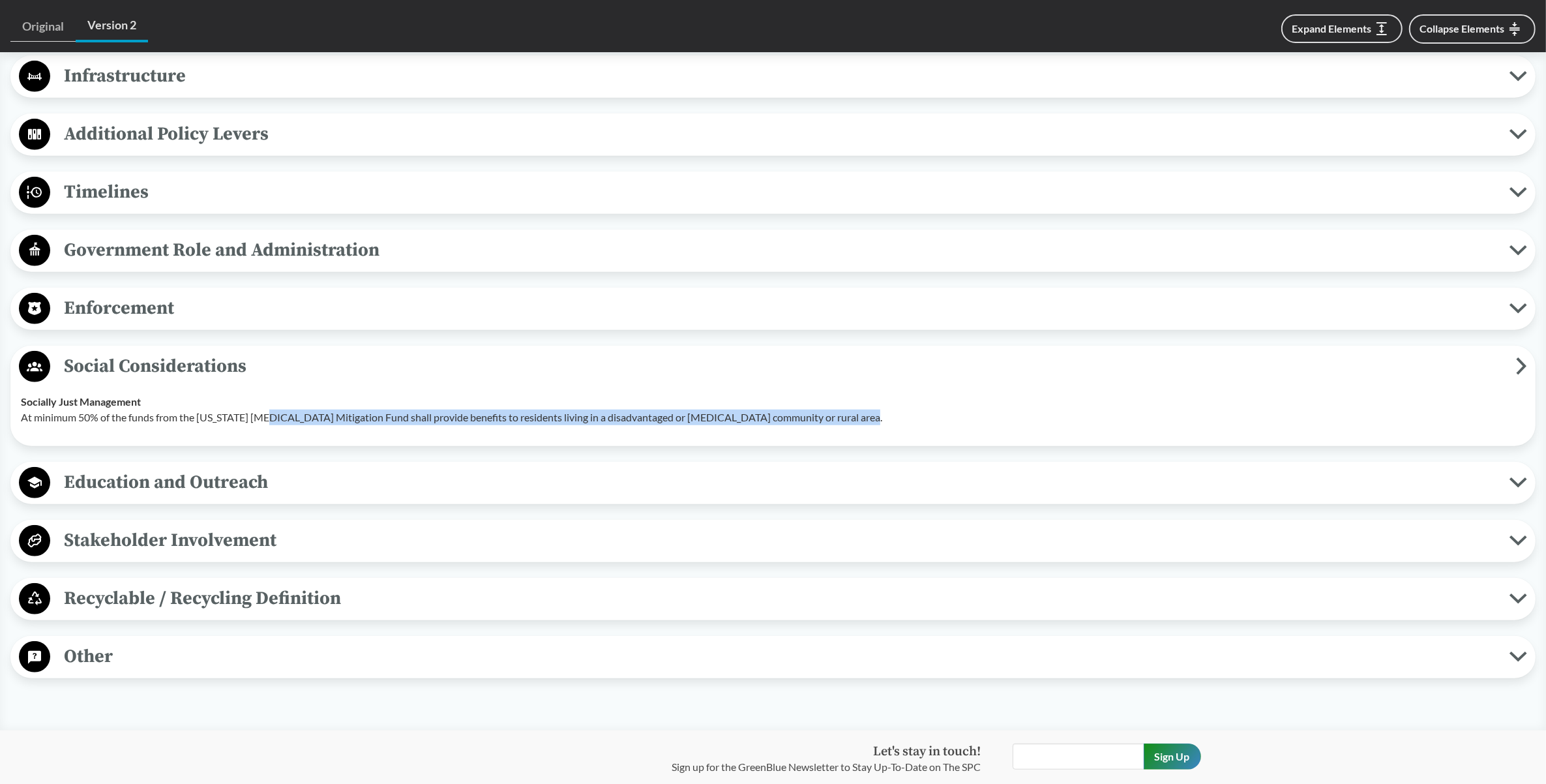
scroll to position [1222, 0]
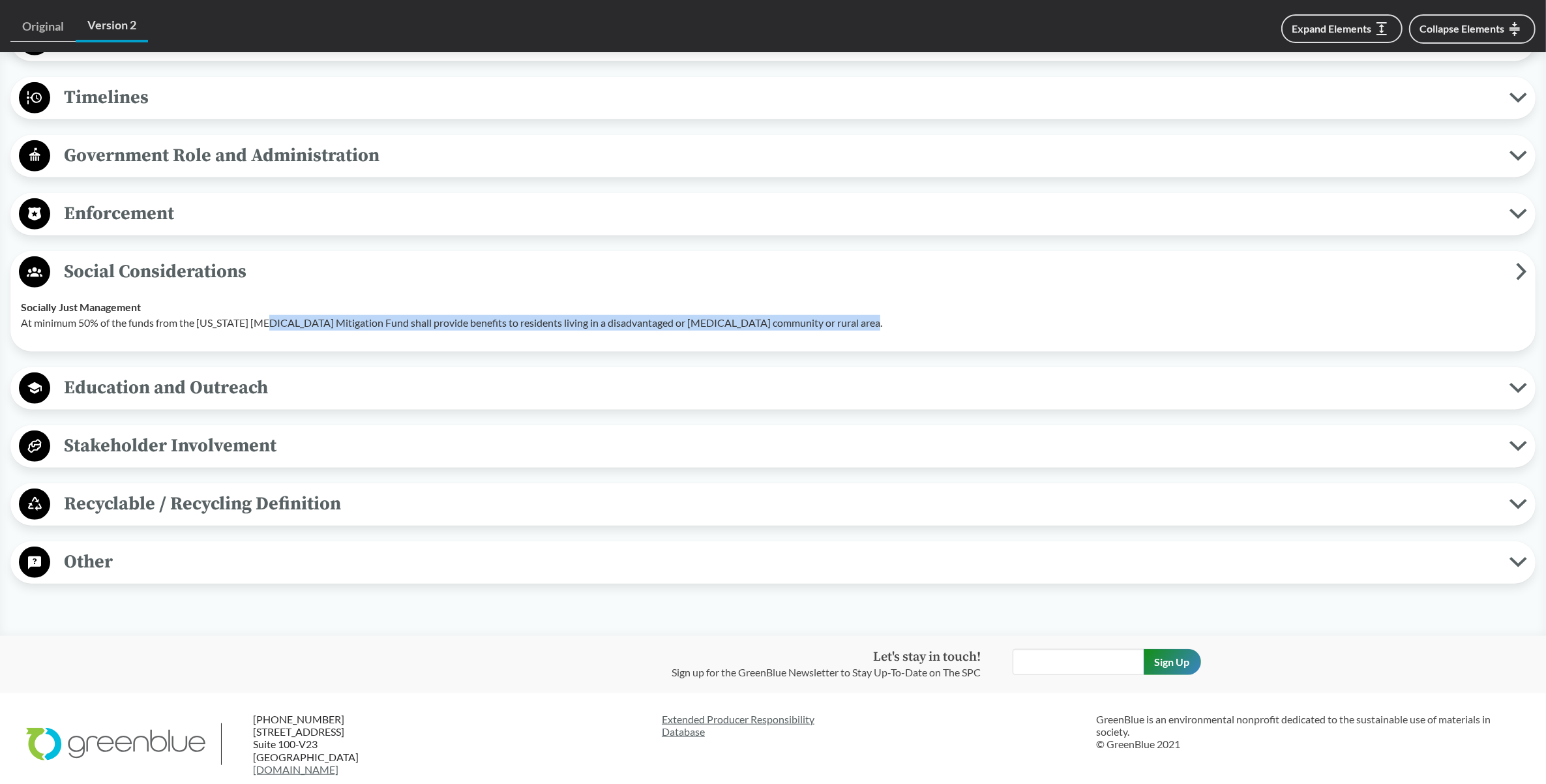
click at [114, 272] on span "Social Considerations" at bounding box center [783, 272] width 1466 height 29
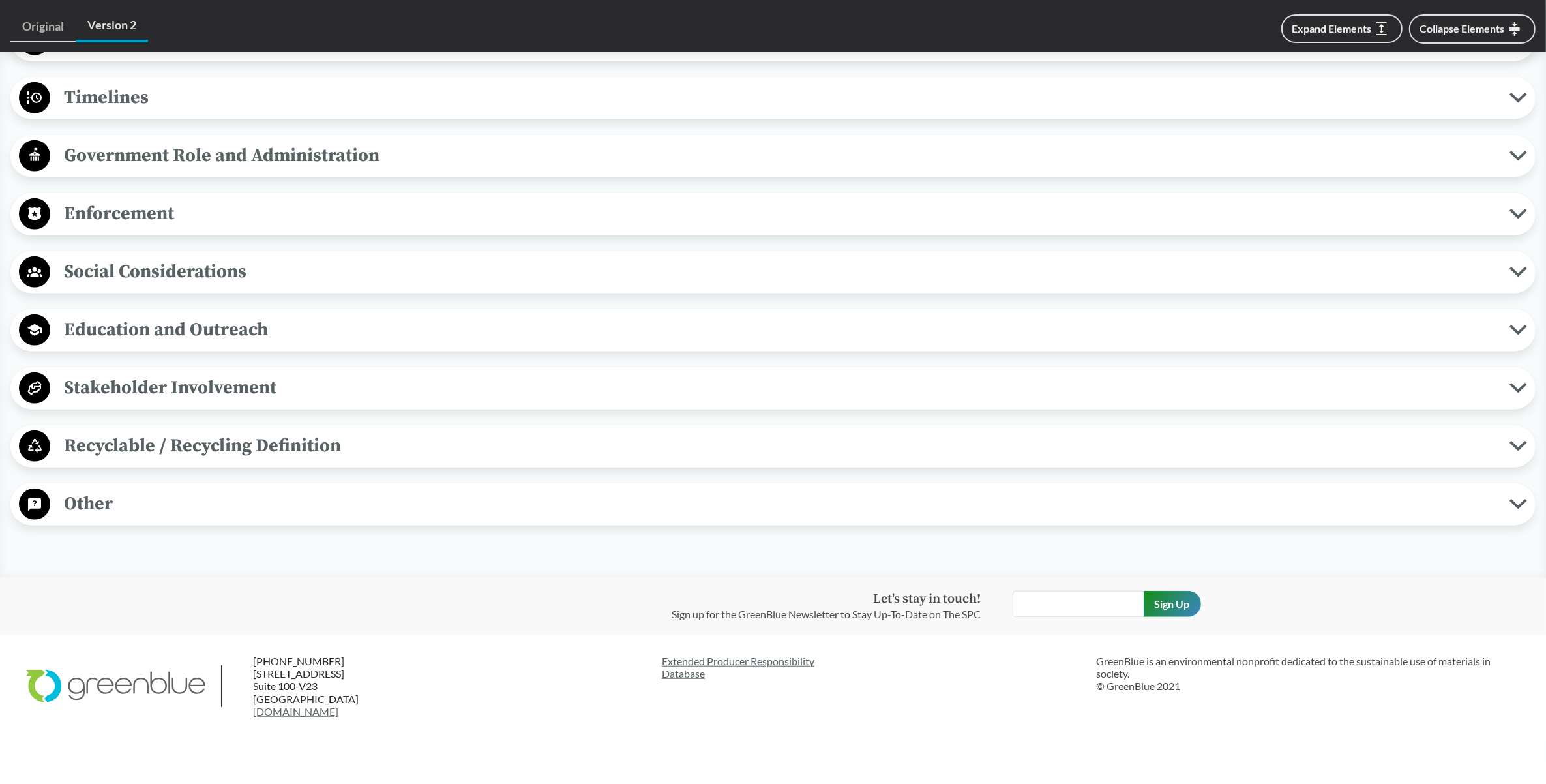
click at [216, 447] on span "Recyclable / Recycling Definition" at bounding box center [780, 445] width 1459 height 29
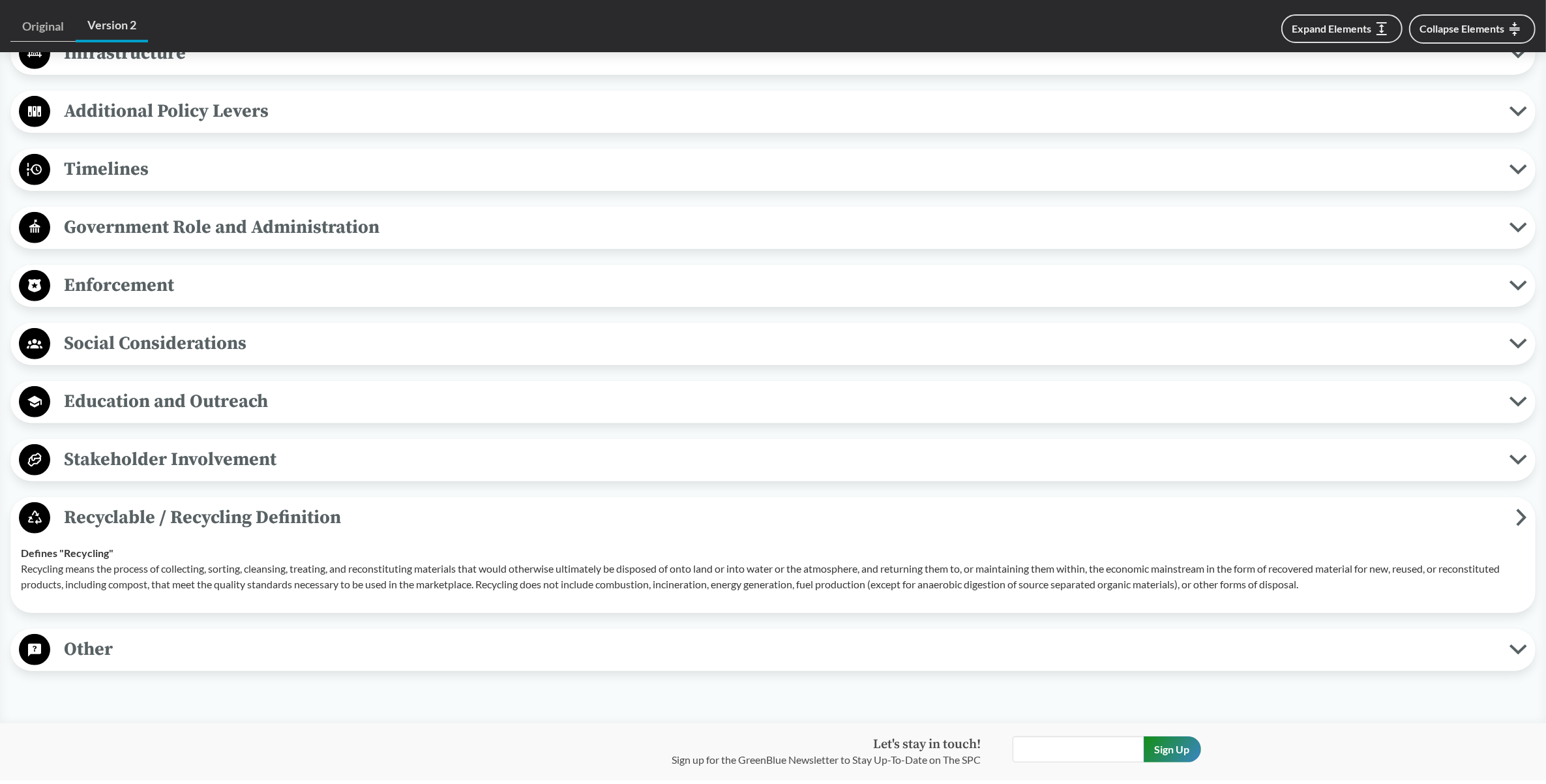
scroll to position [911, 0]
